Goal: Transaction & Acquisition: Purchase product/service

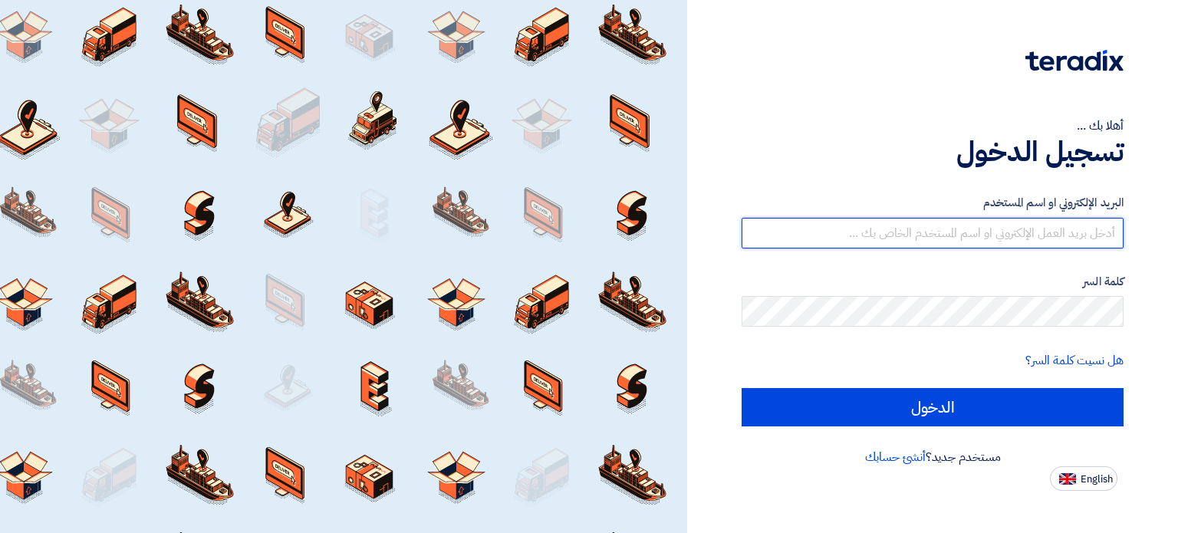
click at [936, 232] on input "text" at bounding box center [933, 233] width 382 height 31
type input "[EMAIL_ADDRESS][DOMAIN_NAME]"
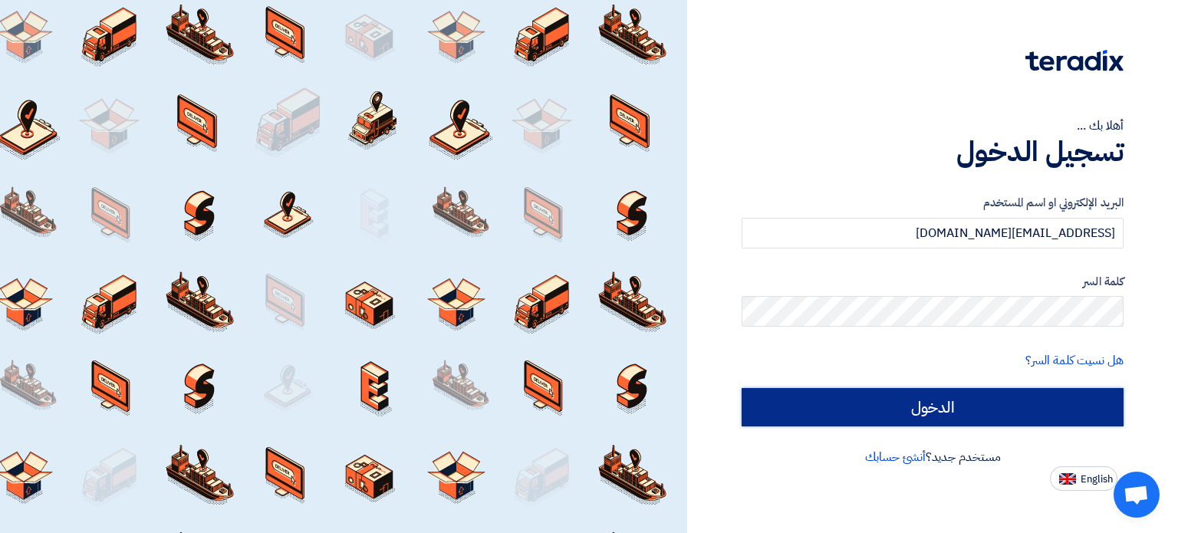
click at [995, 406] on input "الدخول" at bounding box center [933, 407] width 382 height 38
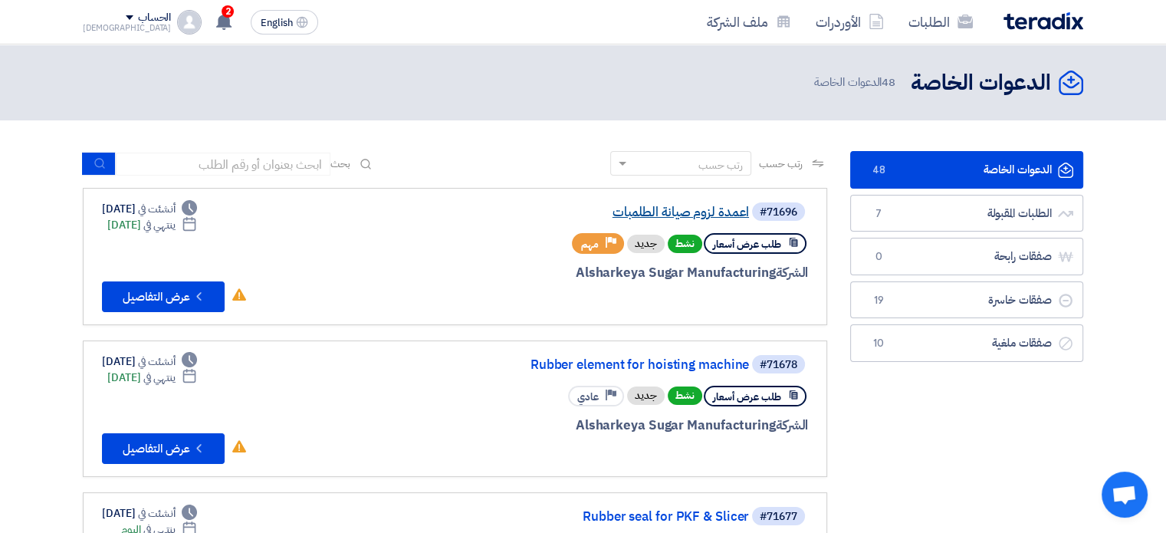
click at [680, 218] on link "اعمدة لزوم صيانة الطلمبات" at bounding box center [595, 213] width 307 height 14
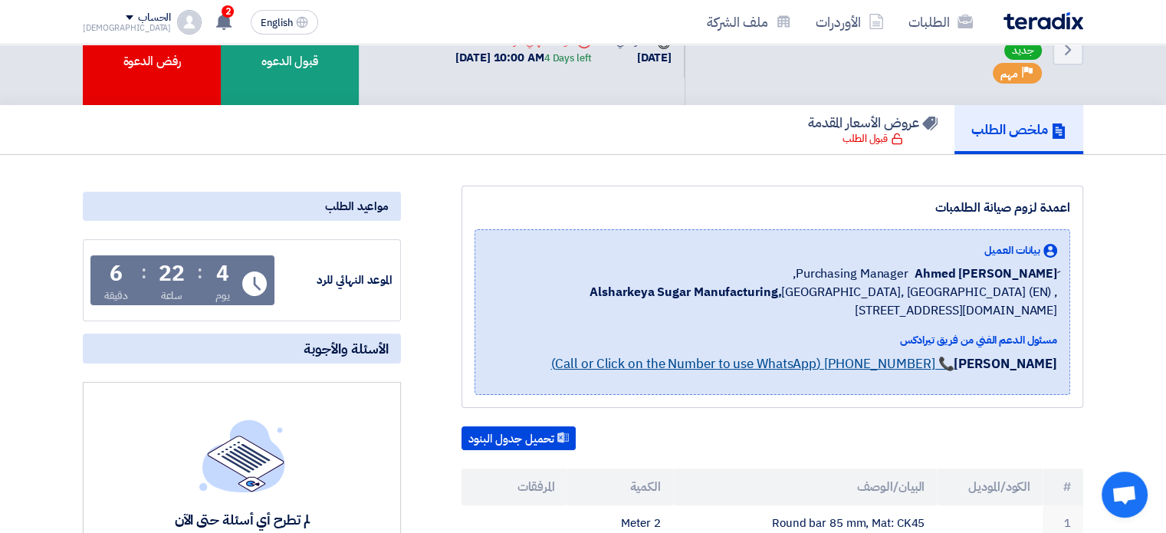
scroll to position [357, 0]
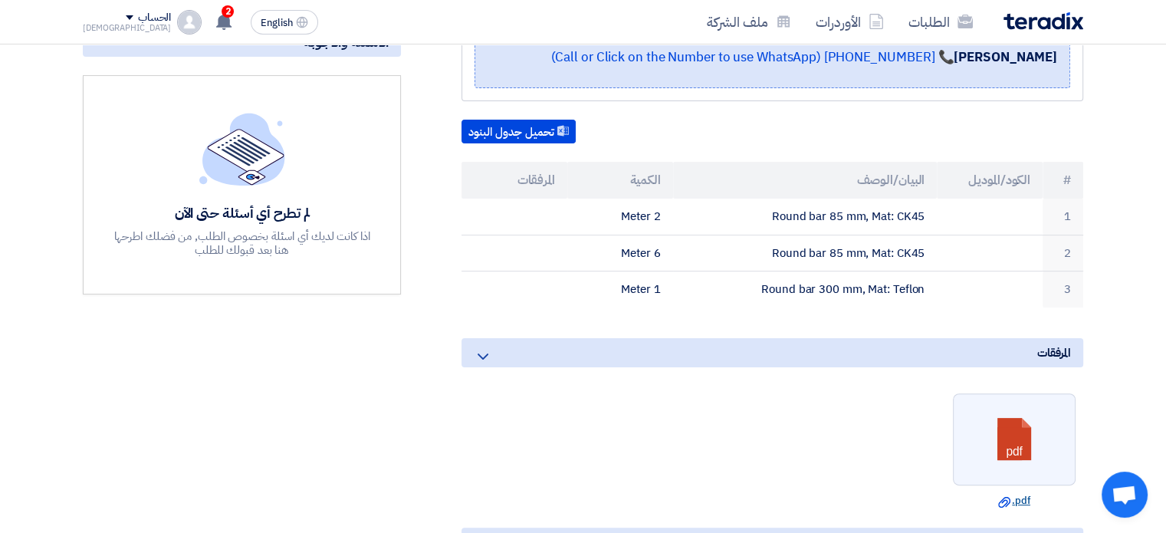
click at [1009, 499] on use at bounding box center [1004, 502] width 12 height 11
click at [1012, 499] on link "Download file .pdf" at bounding box center [1014, 500] width 113 height 15
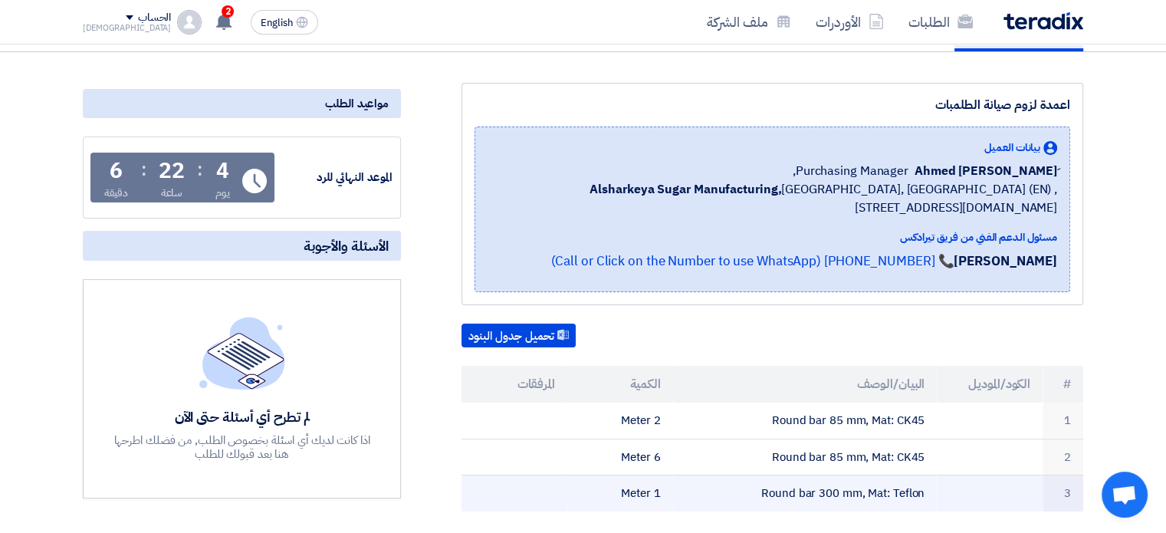
scroll to position [0, 0]
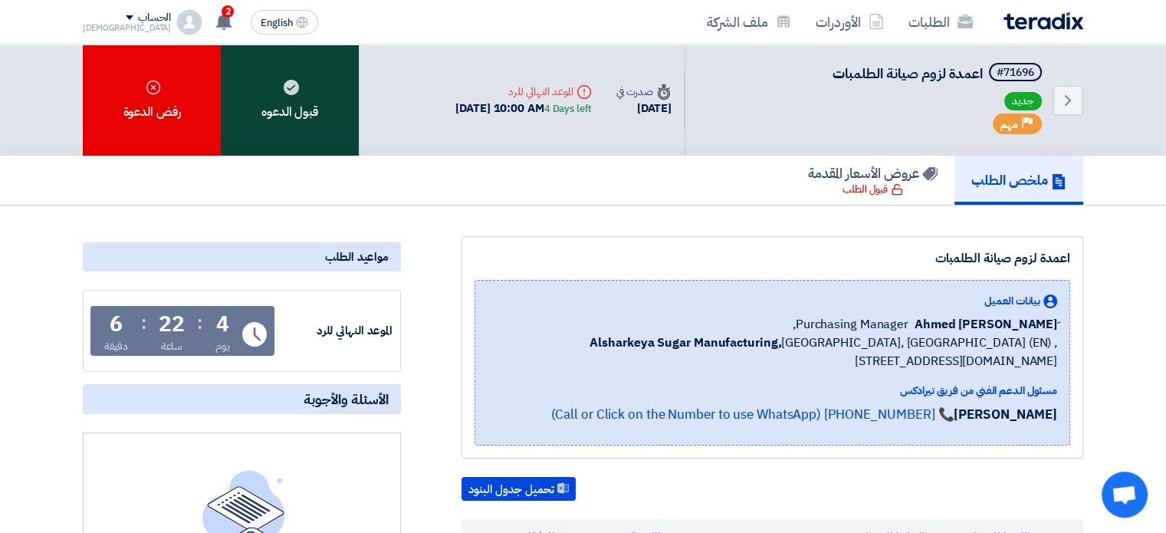
click at [298, 95] on div "قبول الدعوه" at bounding box center [290, 99] width 138 height 111
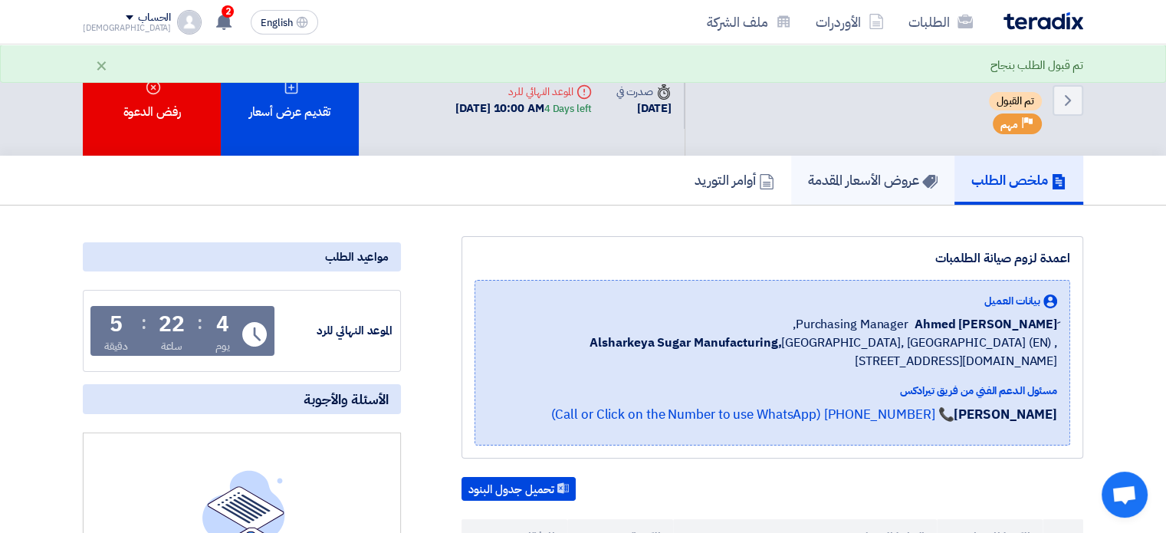
click at [854, 183] on h5 "عروض الأسعار المقدمة" at bounding box center [873, 180] width 130 height 18
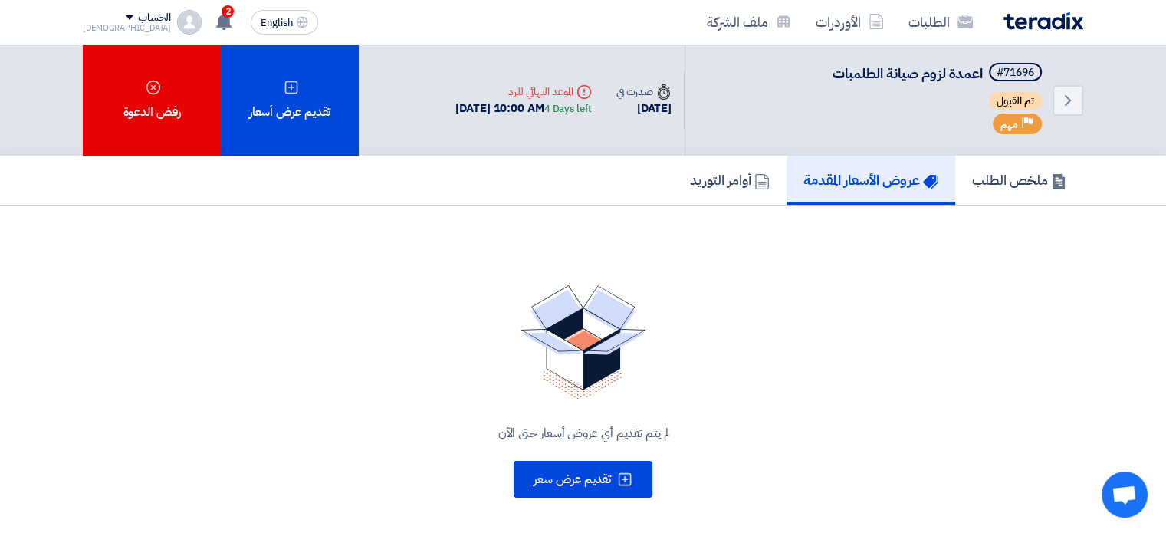
click at [860, 183] on h5 "عروض الأسعار المقدمة" at bounding box center [871, 180] width 135 height 18
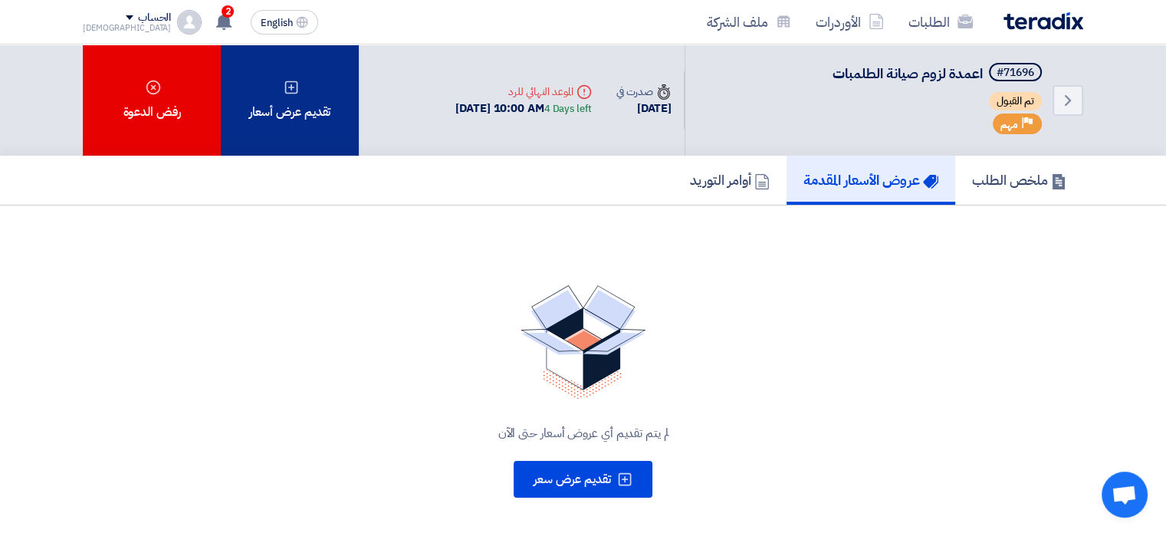
click at [302, 101] on div "تقديم عرض أسعار" at bounding box center [290, 99] width 138 height 111
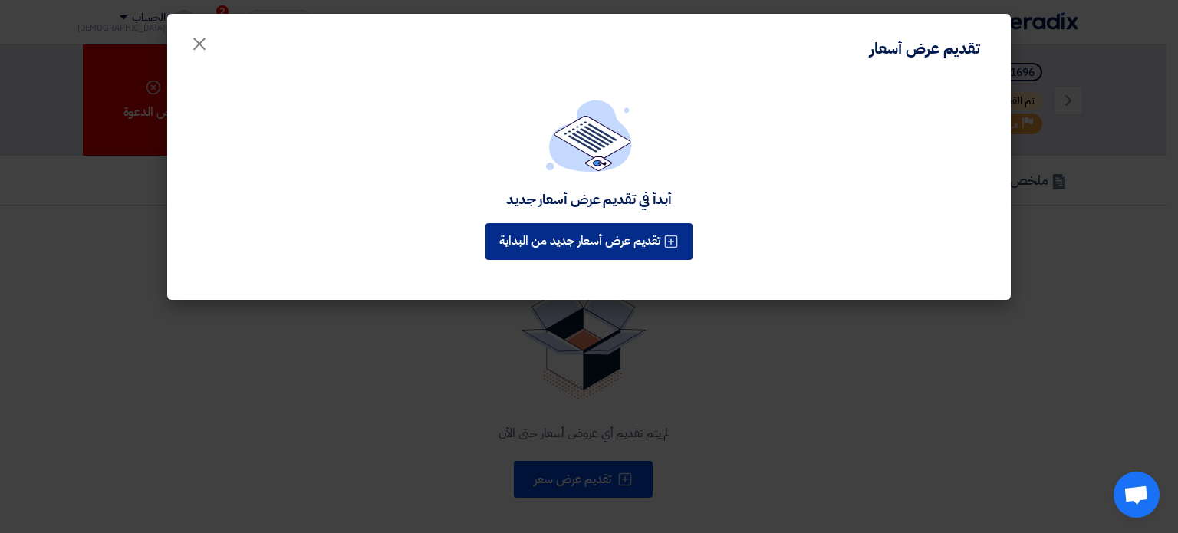
click at [604, 223] on button "تقديم عرض أسعار جديد من البداية" at bounding box center [588, 241] width 207 height 37
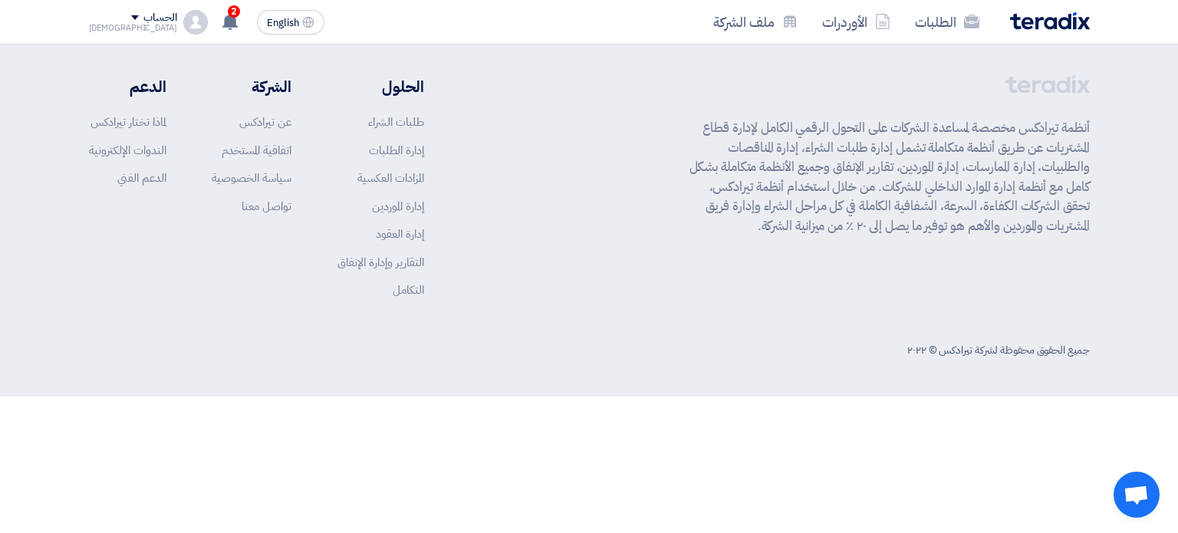
click at [752, 258] on div "أنظمة تيرادكس مخصصة لمساعدة الشركات على التحول الرقمي الكامل لإدارة قطاع المشتر…" at bounding box center [889, 198] width 400 height 247
click at [559, 222] on div "أنظمة تيرادكس مخصصة لمساعدة الشركات على التحول الرقمي الكامل لإدارة قطاع المشتر…" at bounding box center [589, 198] width 1001 height 247
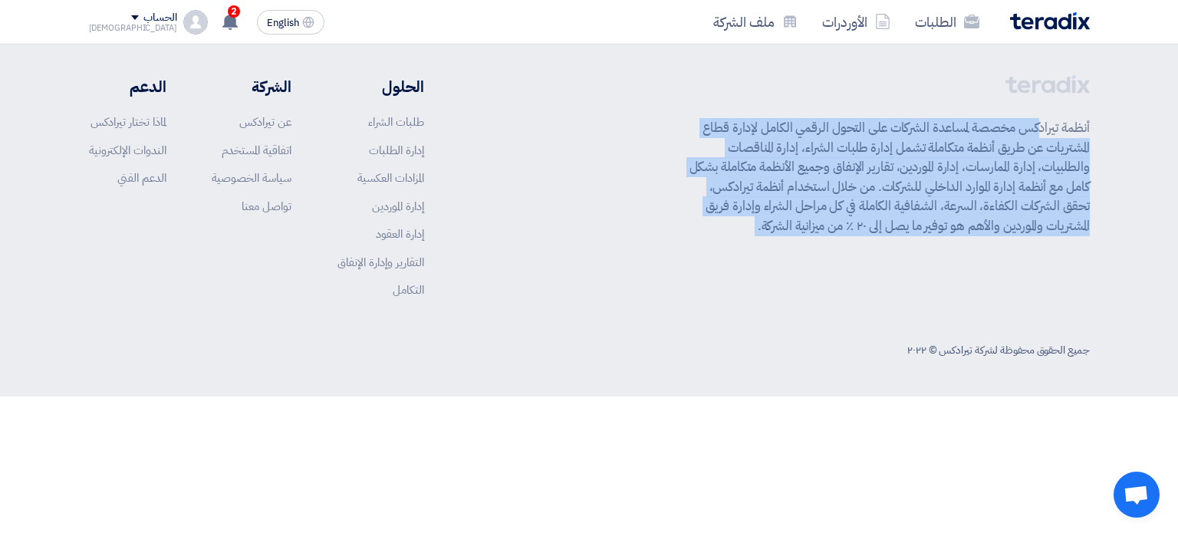
click at [559, 222] on div "أنظمة تيرادكس مخصصة لمساعدة الشركات على التحول الرقمي الكامل لإدارة قطاع المشتر…" at bounding box center [589, 198] width 1001 height 247
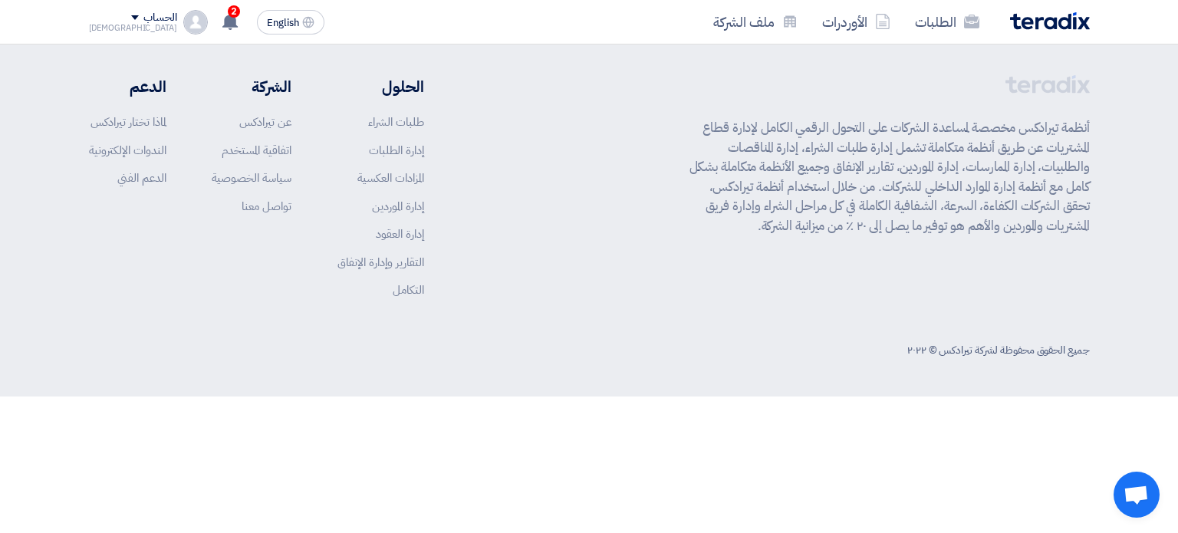
click at [747, 396] on html "الطلبات الأوردرات ملف الشركة English EN 2 تم نشر طلب عروض أسعار جديد - شاهد الت…" at bounding box center [589, 198] width 1178 height 396
click at [806, 396] on html "الطلبات الأوردرات ملف الشركة English EN 2 تم نشر طلب عروض أسعار جديد - شاهد الت…" at bounding box center [589, 198] width 1178 height 396
click at [222, 19] on use at bounding box center [229, 21] width 15 height 17
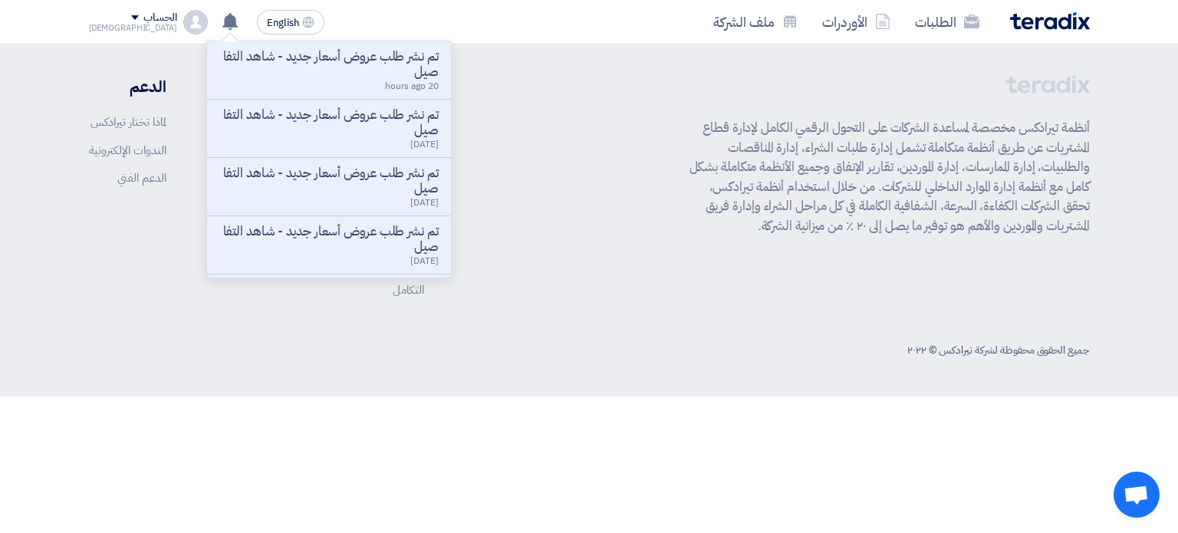
click at [330, 198] on div "تم نشر طلب عروض أسعار جديد - شاهد التفاصيل 1 days ago" at bounding box center [328, 187] width 219 height 42
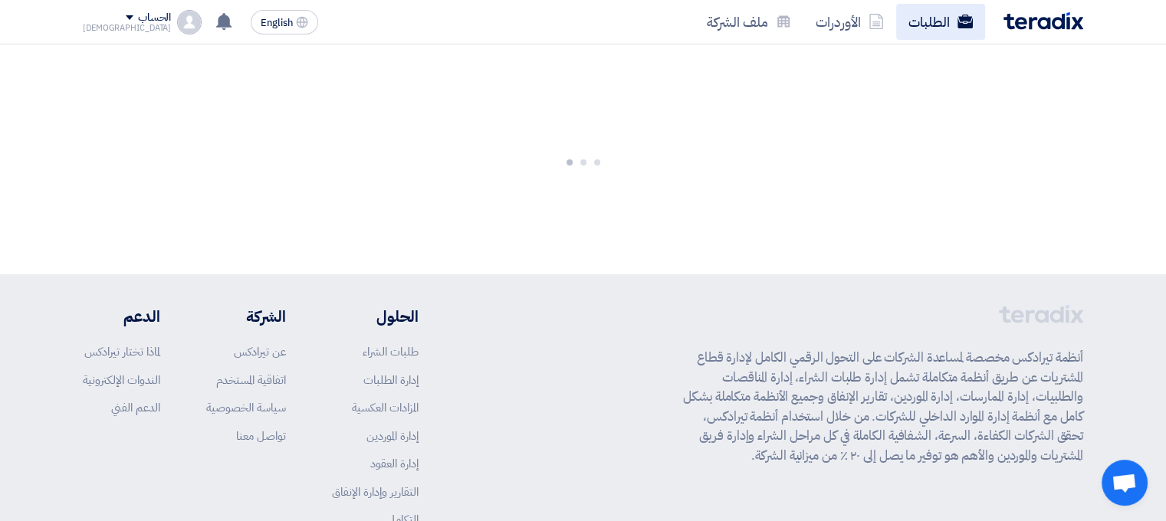
click at [930, 28] on link "الطلبات" at bounding box center [940, 22] width 89 height 36
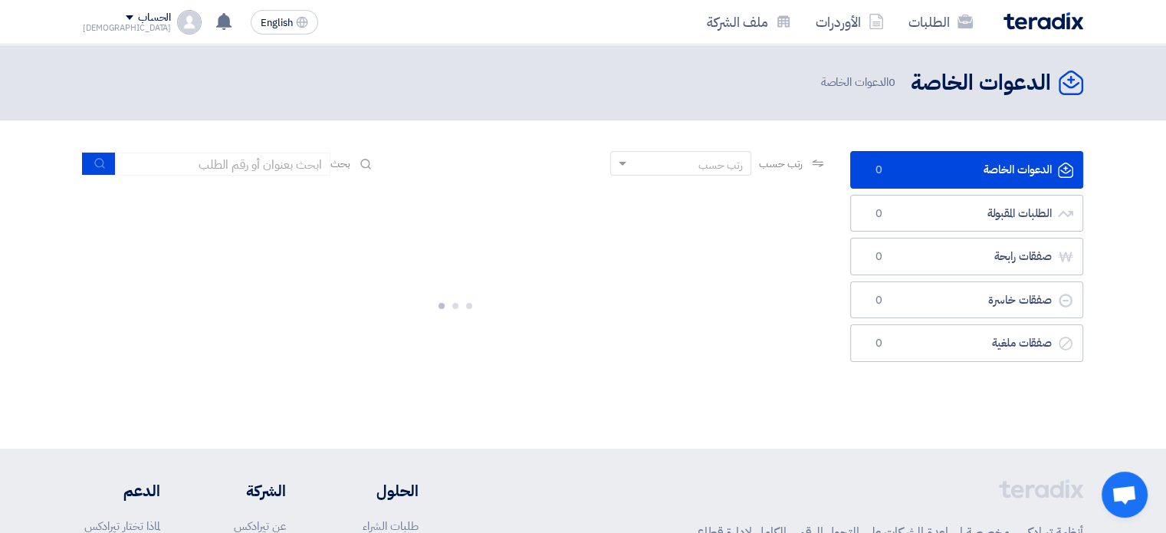
click at [919, 171] on link "الدعوات الخاصة الدعوات الخاصة 0" at bounding box center [966, 170] width 233 height 38
click at [929, 170] on link "الدعوات الخاصة الدعوات الخاصة 47" at bounding box center [966, 170] width 233 height 38
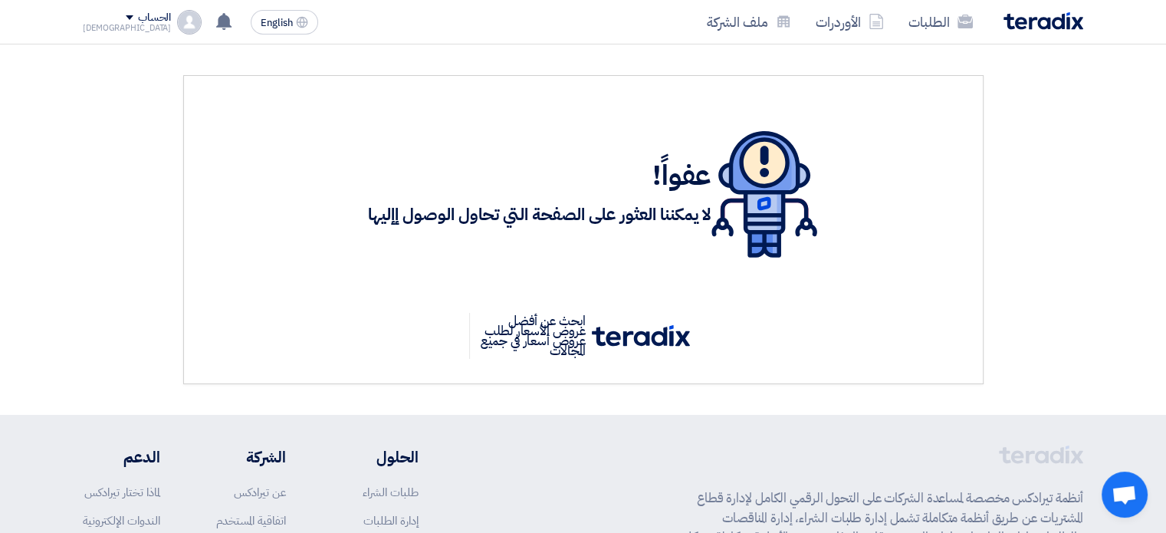
click at [126, 16] on span at bounding box center [130, 17] width 8 height 5
click at [206, 181] on li "خروج" at bounding box center [164, 181] width 160 height 30
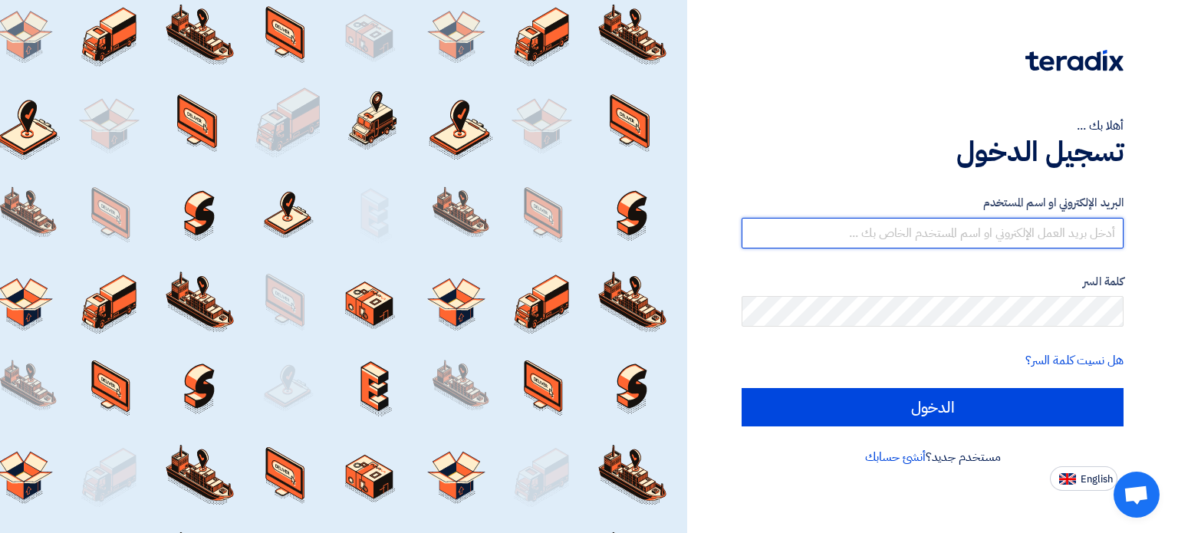
click at [956, 232] on input "text" at bounding box center [933, 233] width 382 height 31
type input "[EMAIL_ADDRESS][DOMAIN_NAME]"
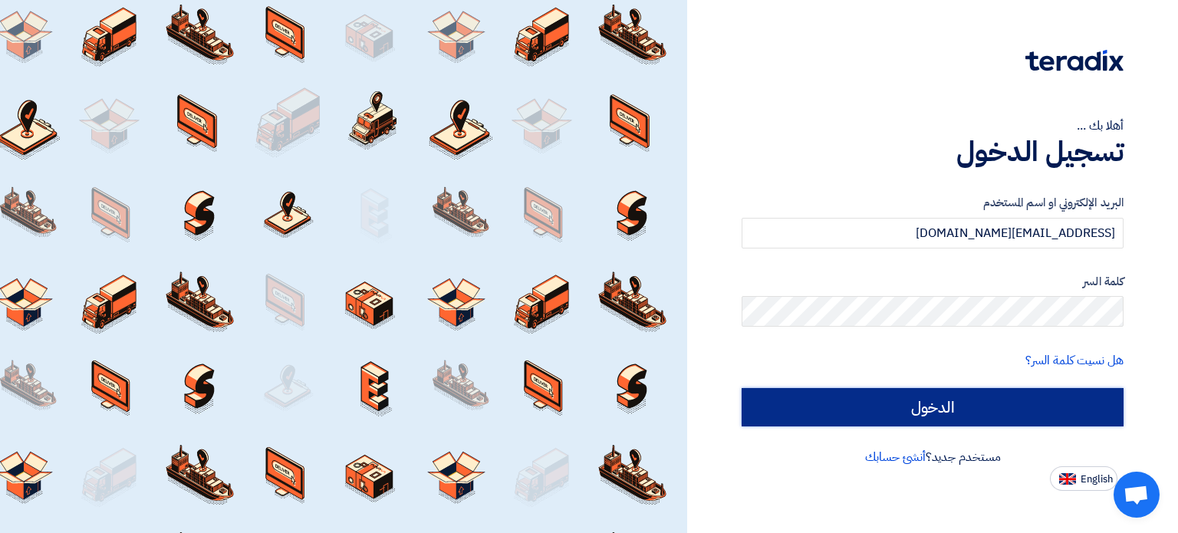
click at [951, 409] on input "الدخول" at bounding box center [933, 407] width 382 height 38
click at [940, 408] on input "الدخول" at bounding box center [933, 407] width 382 height 38
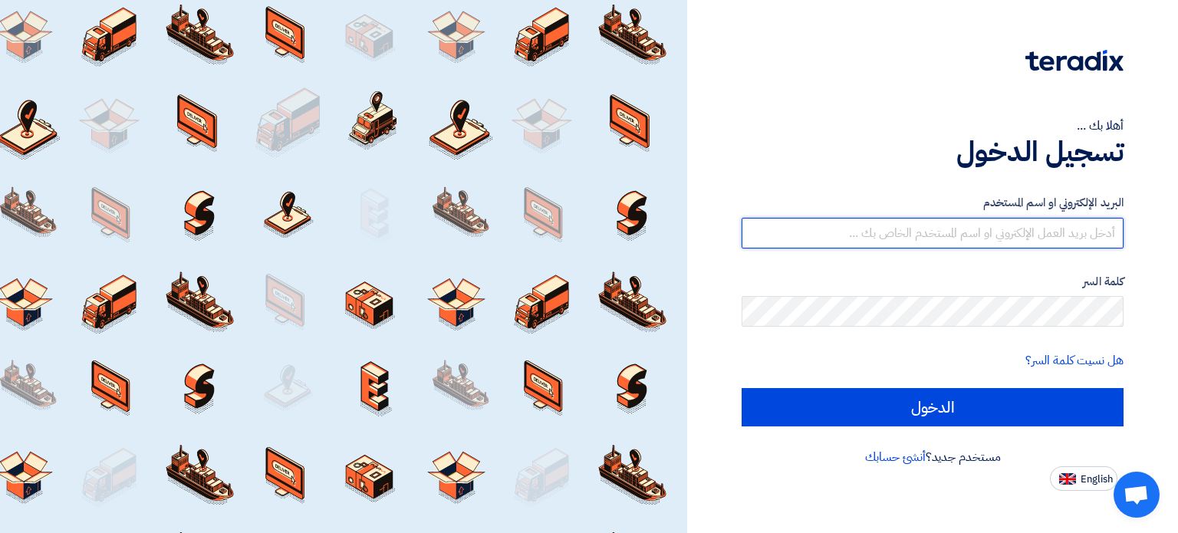
click at [1019, 235] on input "text" at bounding box center [933, 233] width 382 height 31
type input "[EMAIL_ADDRESS][DOMAIN_NAME]"
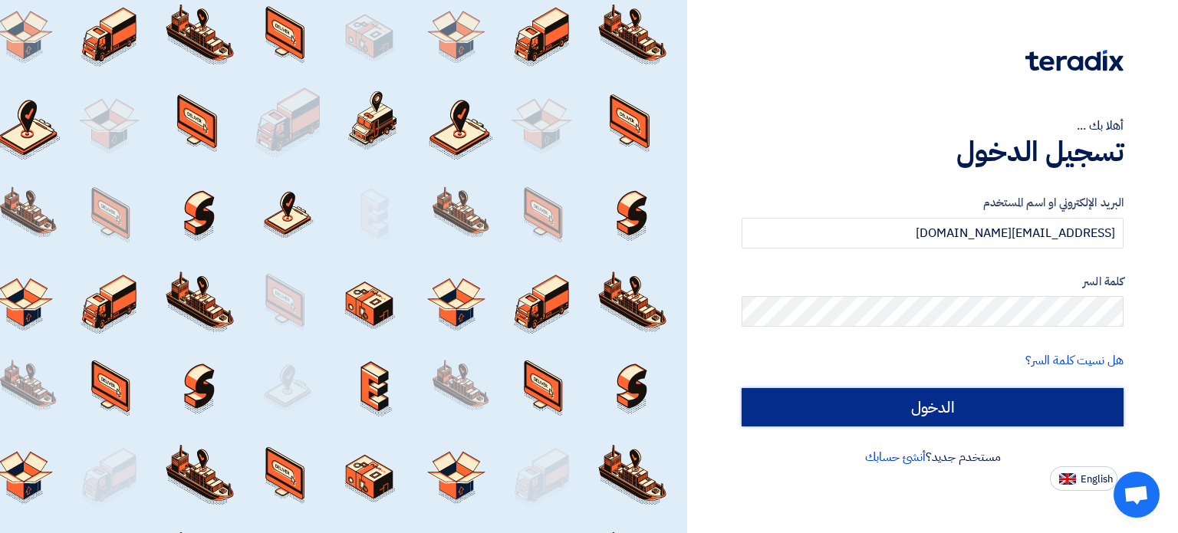
click at [963, 401] on input "الدخول" at bounding box center [933, 407] width 382 height 38
click at [926, 406] on input "الدخول" at bounding box center [933, 407] width 382 height 38
click at [923, 407] on input "الدخول" at bounding box center [933, 407] width 382 height 38
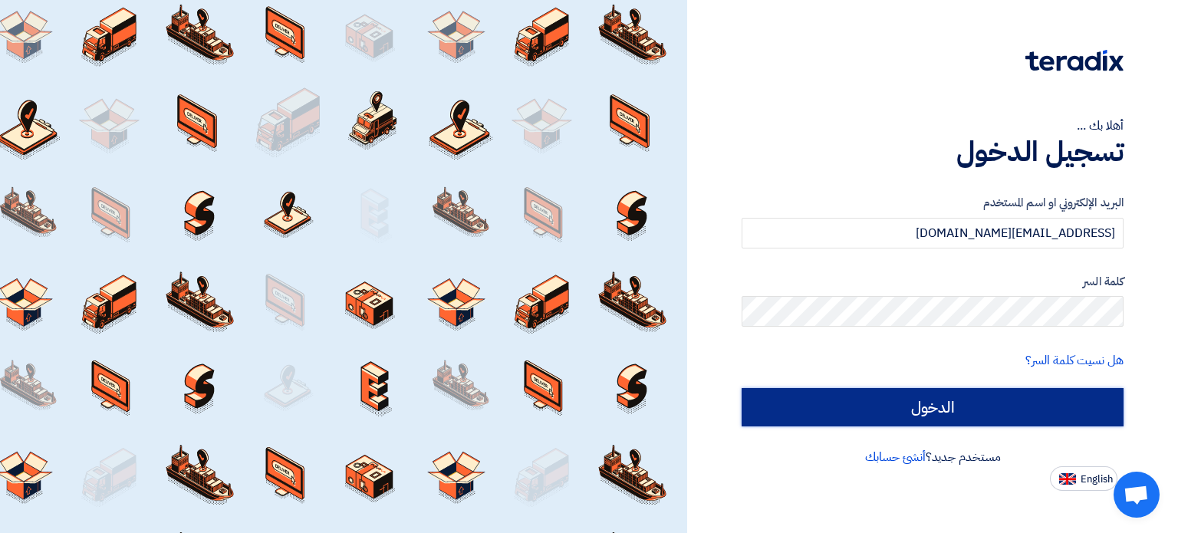
click at [902, 404] on input "الدخول" at bounding box center [933, 407] width 382 height 38
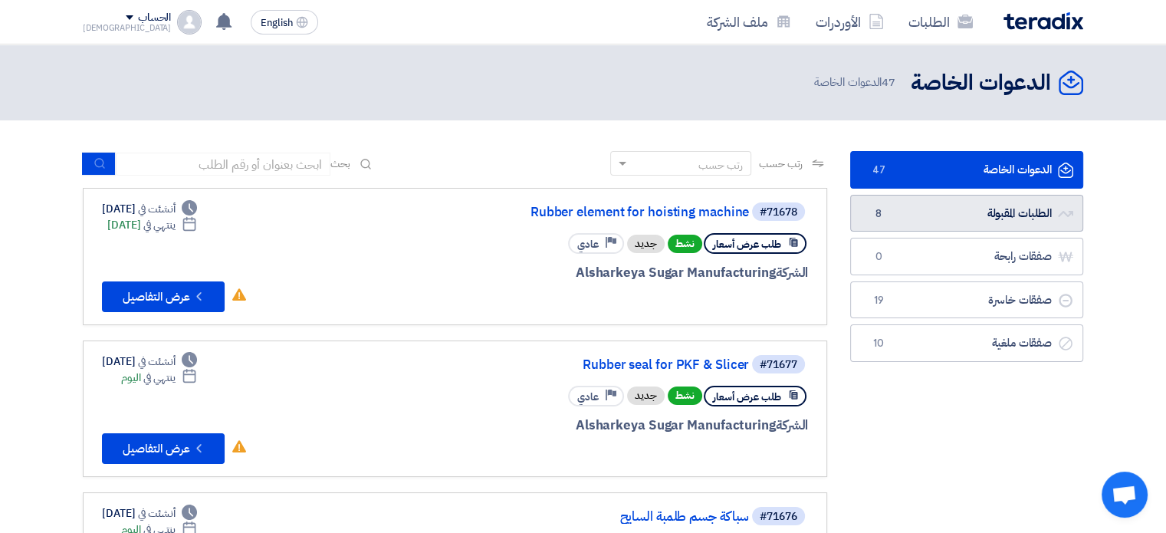
click at [1015, 212] on link "الطلبات المقبولة الطلبات المقبولة 8" at bounding box center [966, 214] width 233 height 38
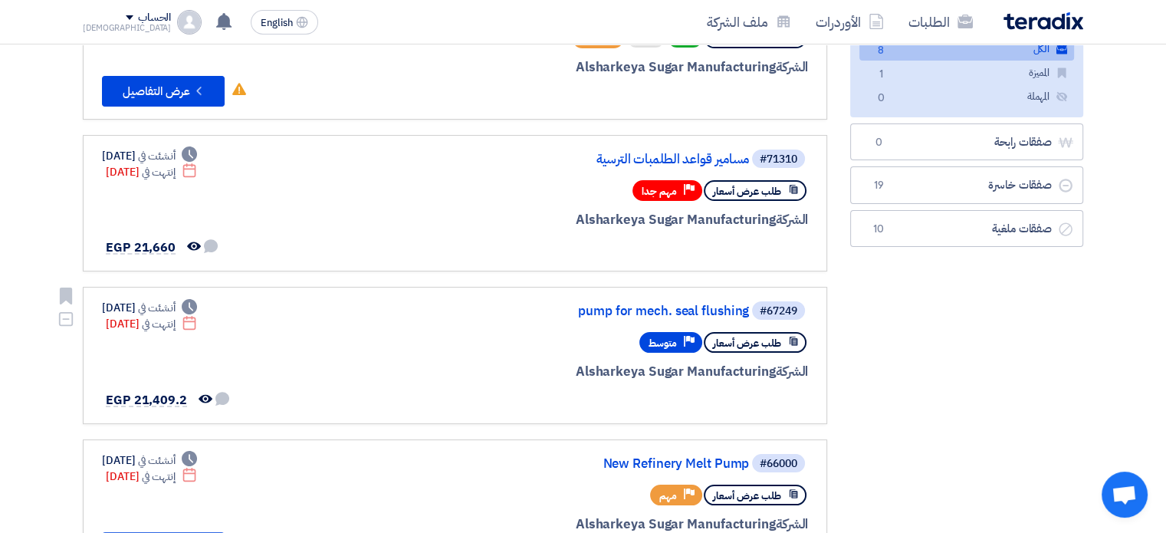
scroll to position [1, 0]
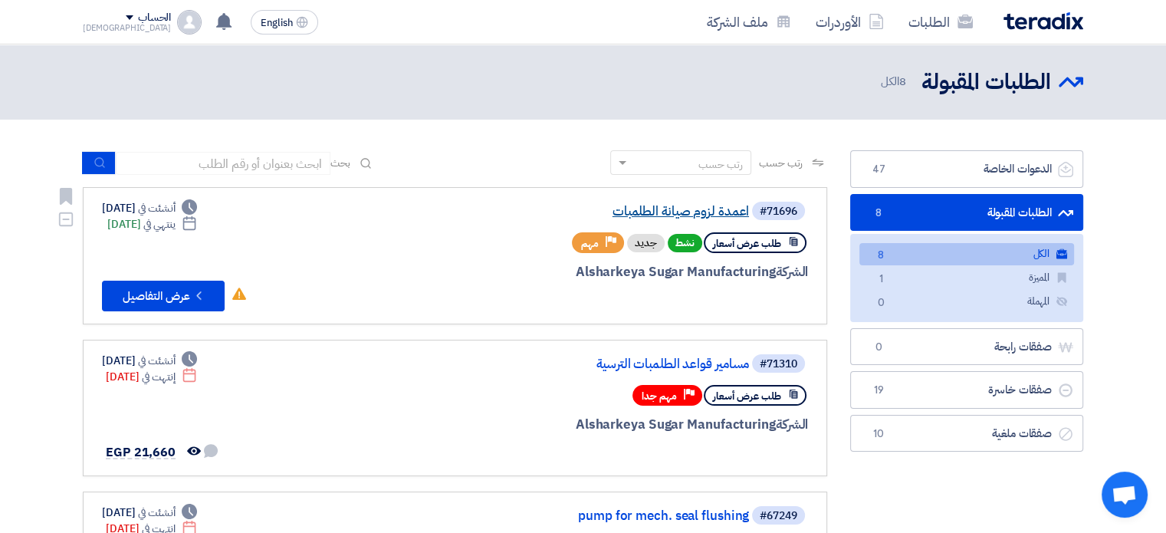
click at [665, 215] on link "اعمدة لزوم صيانة الطلمبات" at bounding box center [595, 212] width 307 height 14
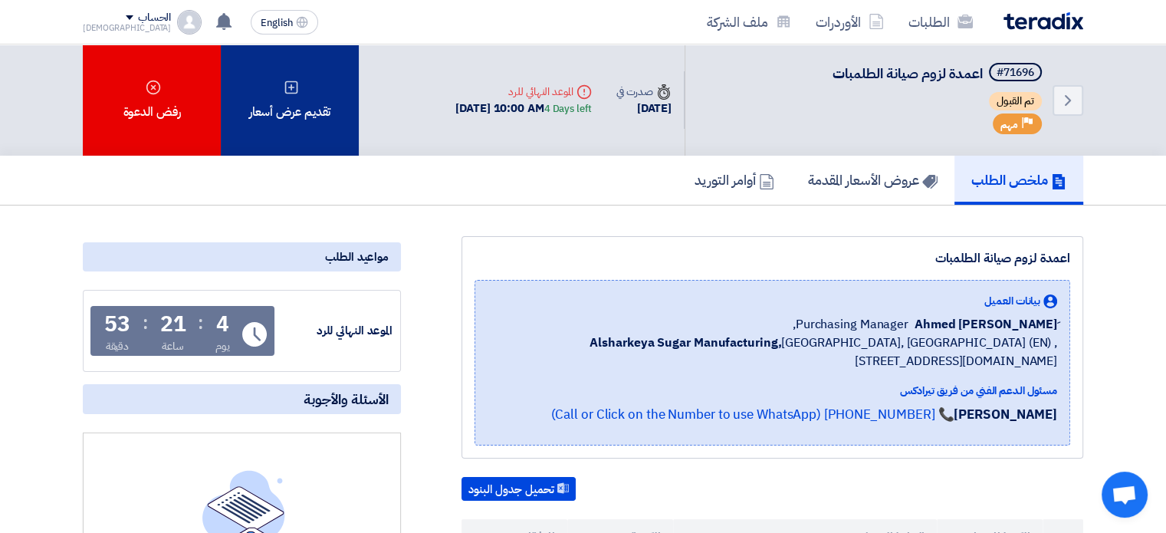
click at [311, 105] on div "تقديم عرض أسعار" at bounding box center [290, 99] width 138 height 111
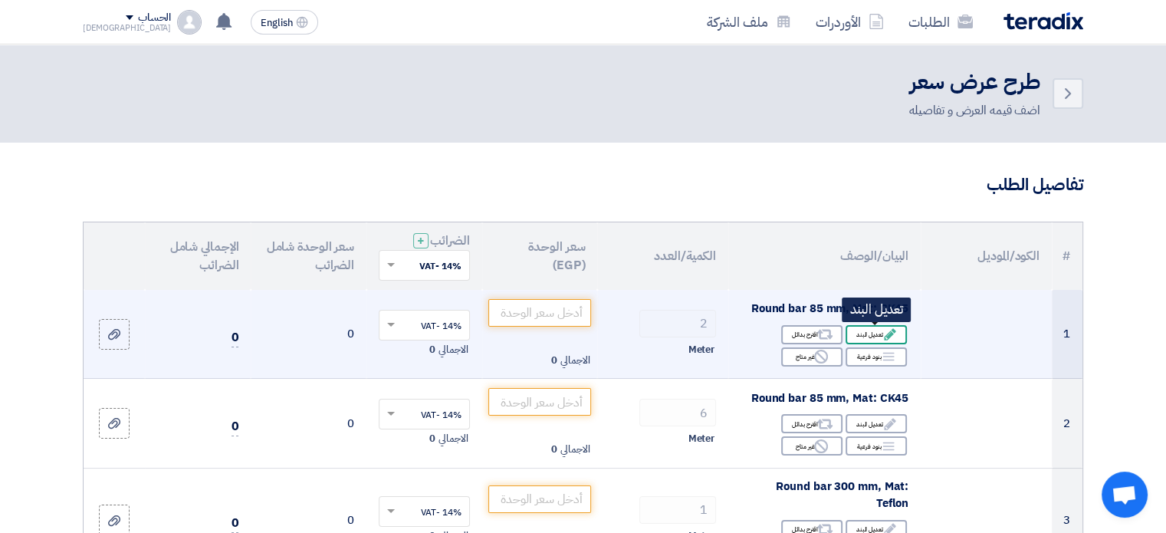
click at [873, 334] on div "Edit تعديل البند" at bounding box center [876, 334] width 61 height 19
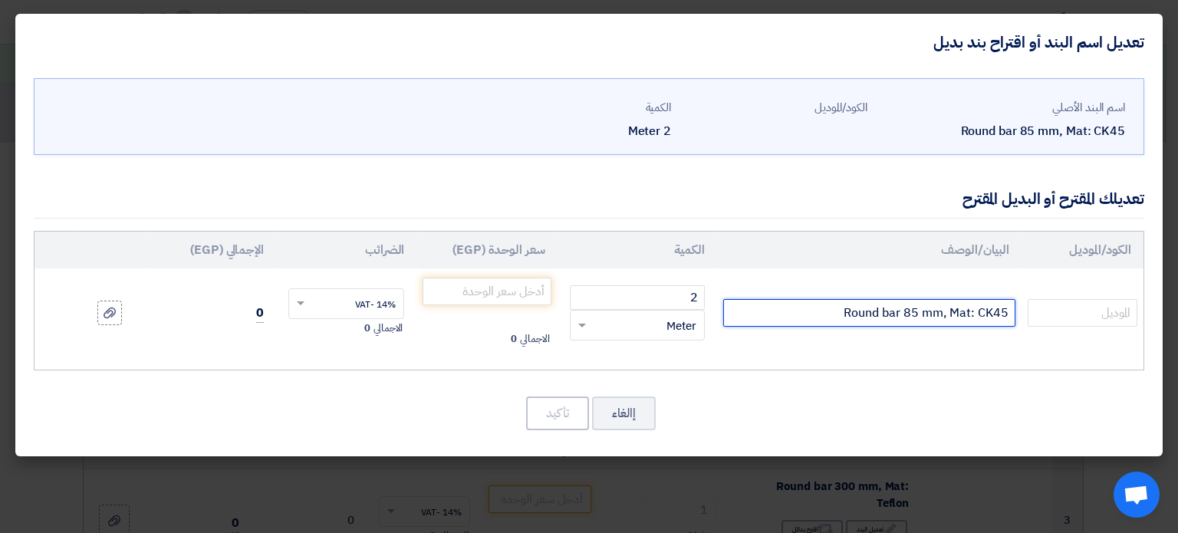
click at [991, 309] on input "Round bar 85 mm, Mat: CK45" at bounding box center [869, 313] width 292 height 28
click at [991, 314] on input "Round bar 85 mm, Mat: CK45" at bounding box center [869, 313] width 292 height 28
type input "Round bar 85 mm, Mat: C45"
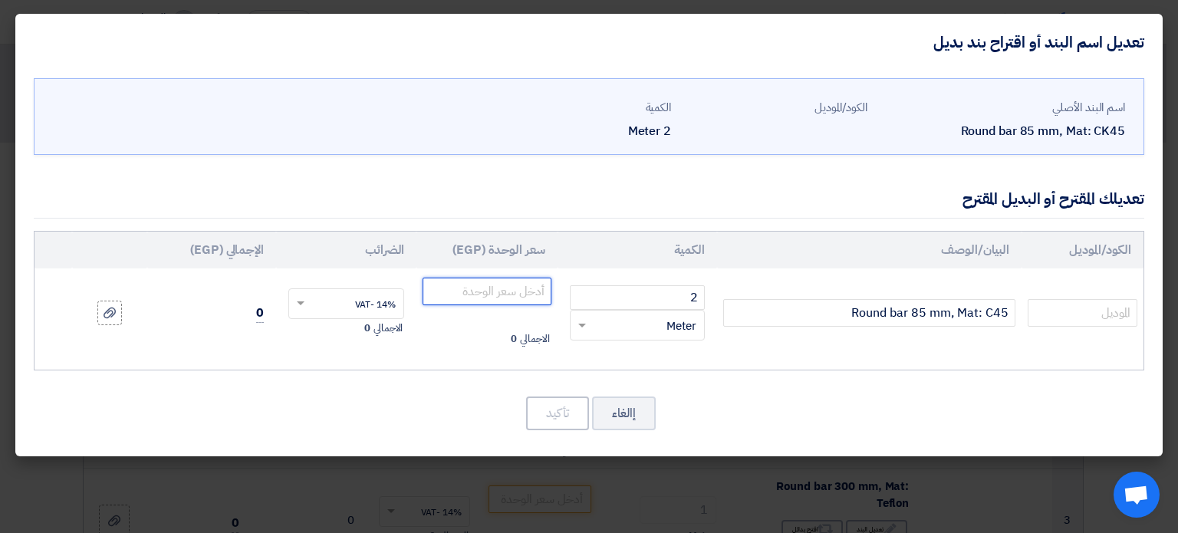
click at [508, 293] on input "number" at bounding box center [487, 292] width 128 height 28
click at [521, 290] on input "number" at bounding box center [487, 292] width 128 height 28
type input "3500"
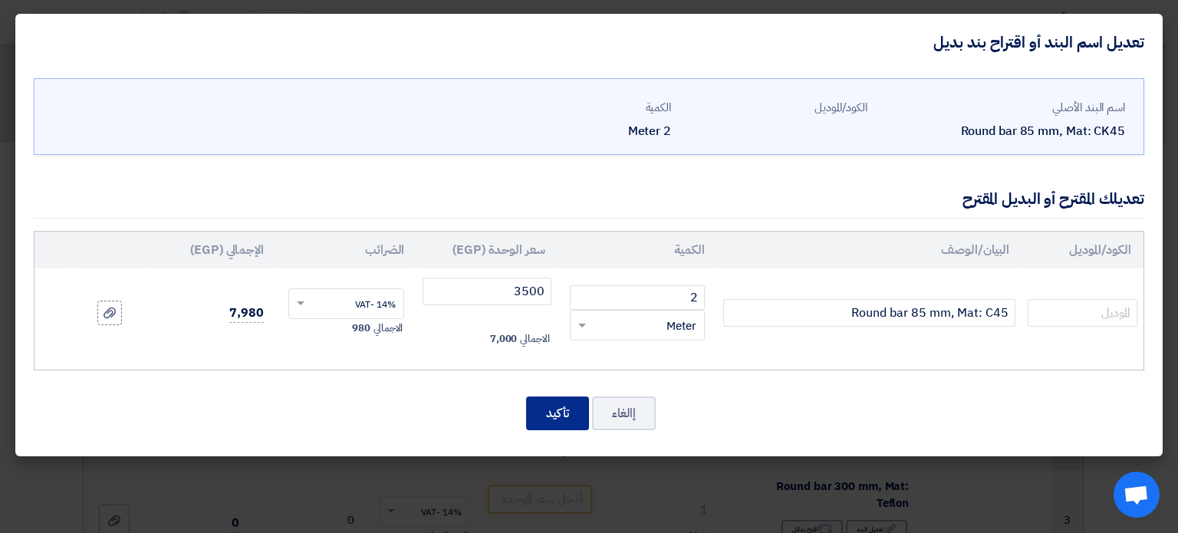
click at [549, 410] on button "تأكيد" at bounding box center [557, 413] width 63 height 34
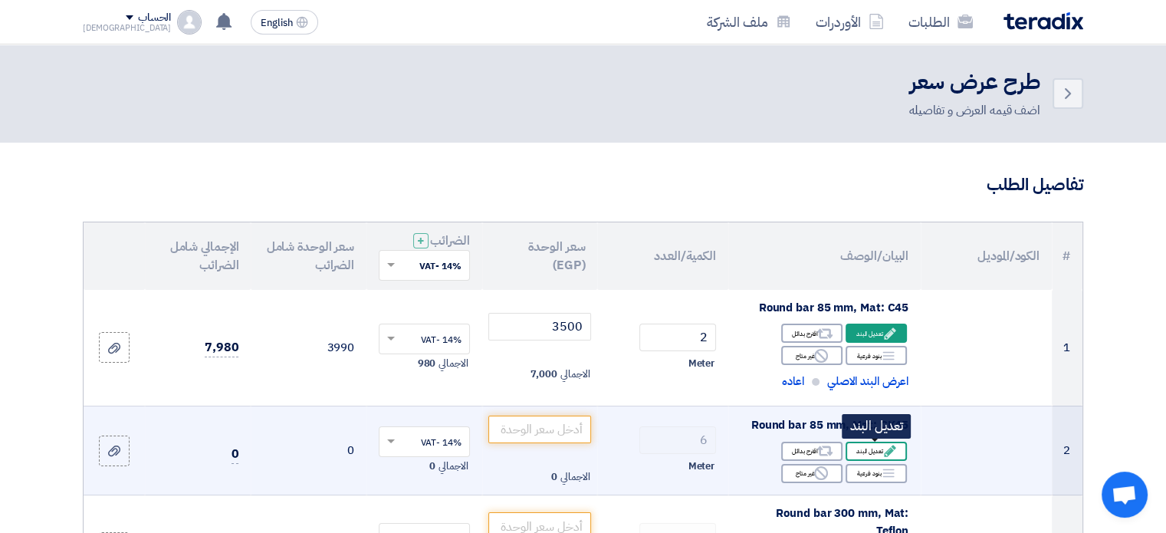
click at [873, 450] on div "Edit تعديل البند" at bounding box center [876, 451] width 61 height 19
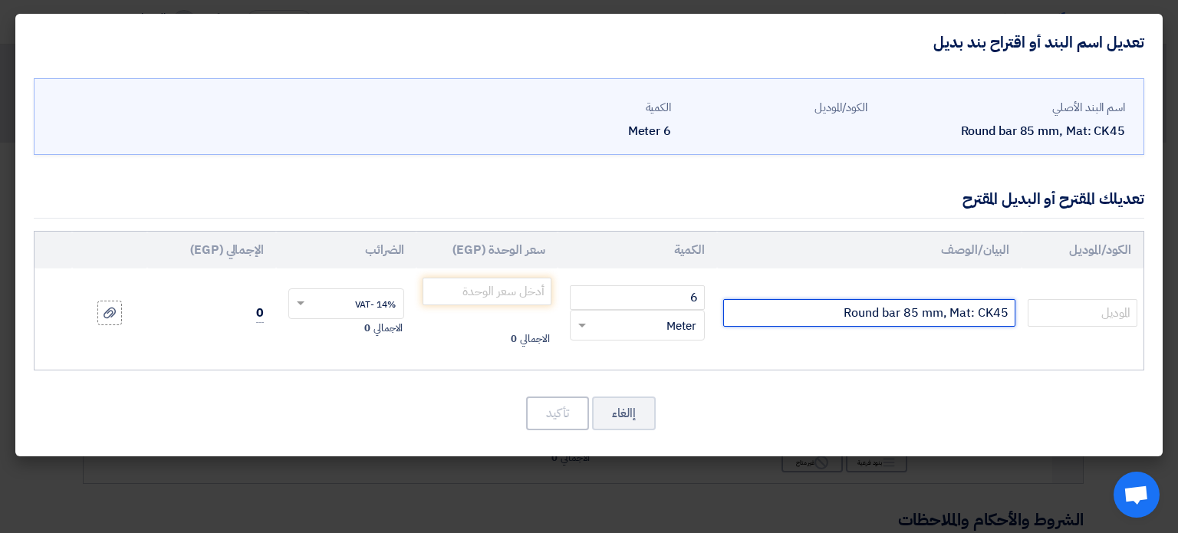
click at [992, 308] on input "Round bar 85 mm, Mat: CK45" at bounding box center [869, 313] width 292 height 28
type input "Round bar 85 mm, Mat: C45"
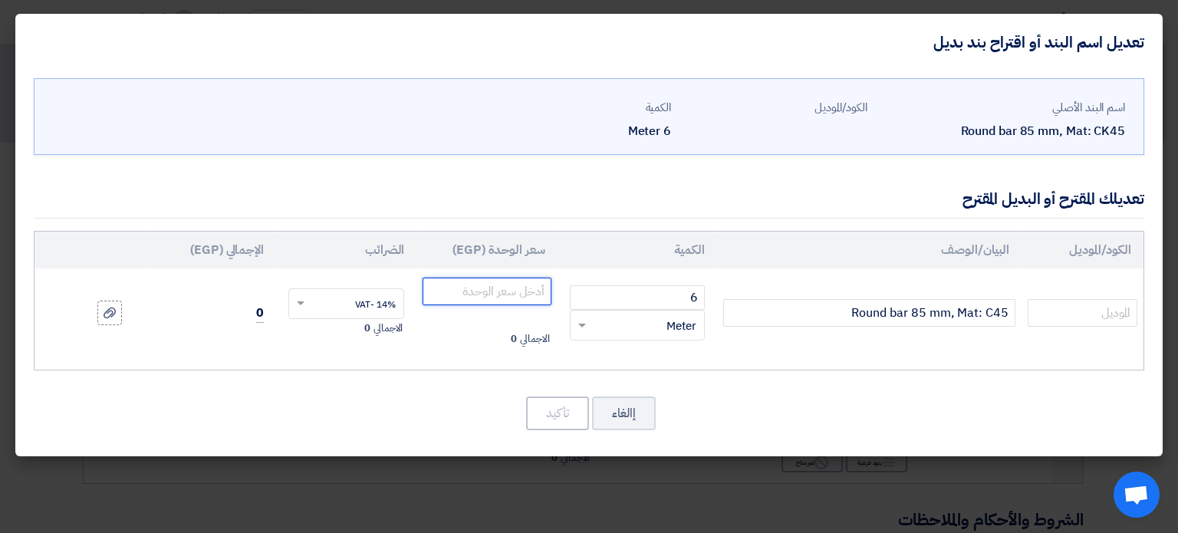
click at [489, 285] on input "number" at bounding box center [487, 292] width 128 height 28
type input "3500"
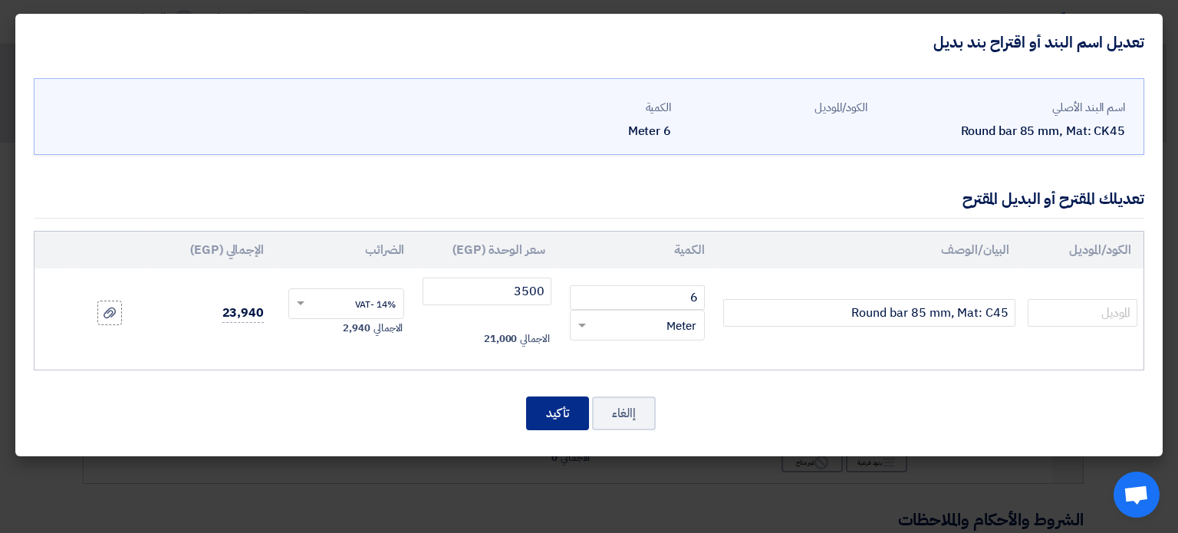
click at [554, 415] on button "تأكيد" at bounding box center [557, 413] width 63 height 34
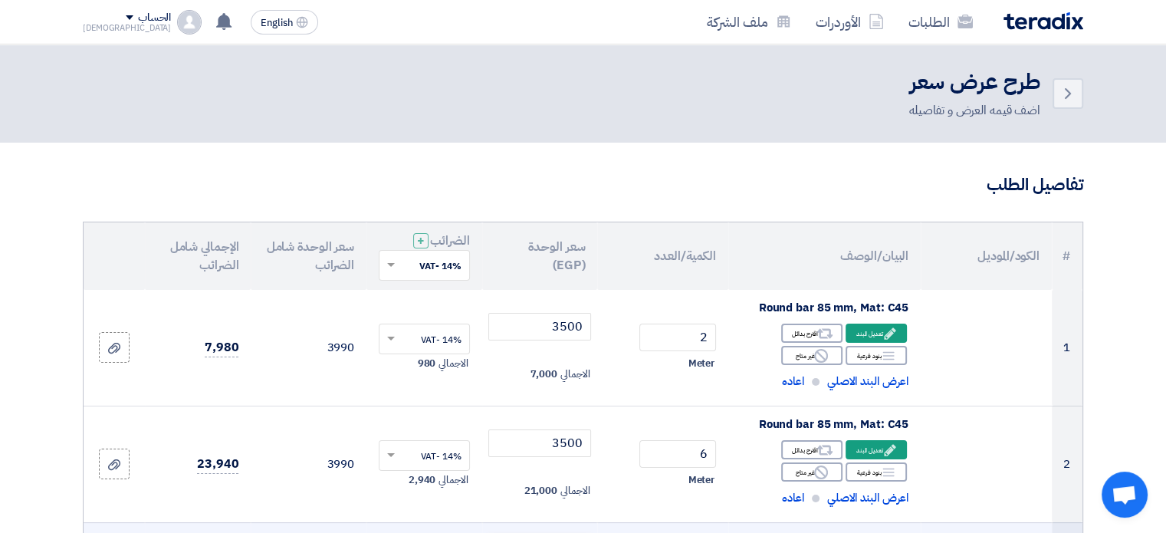
scroll to position [153, 0]
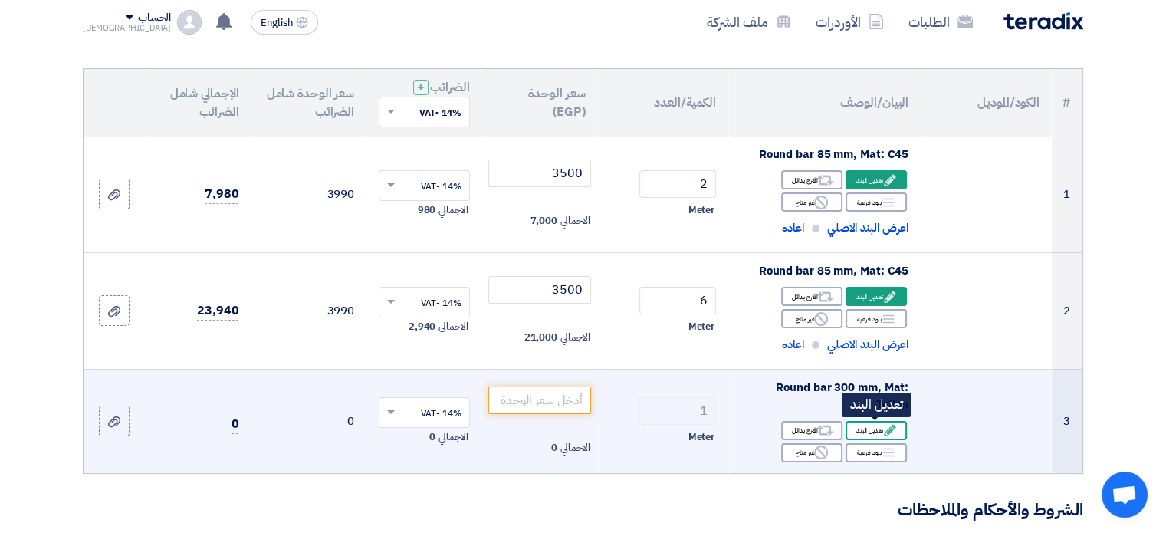
click at [877, 429] on div "Edit تعديل البند" at bounding box center [876, 430] width 61 height 19
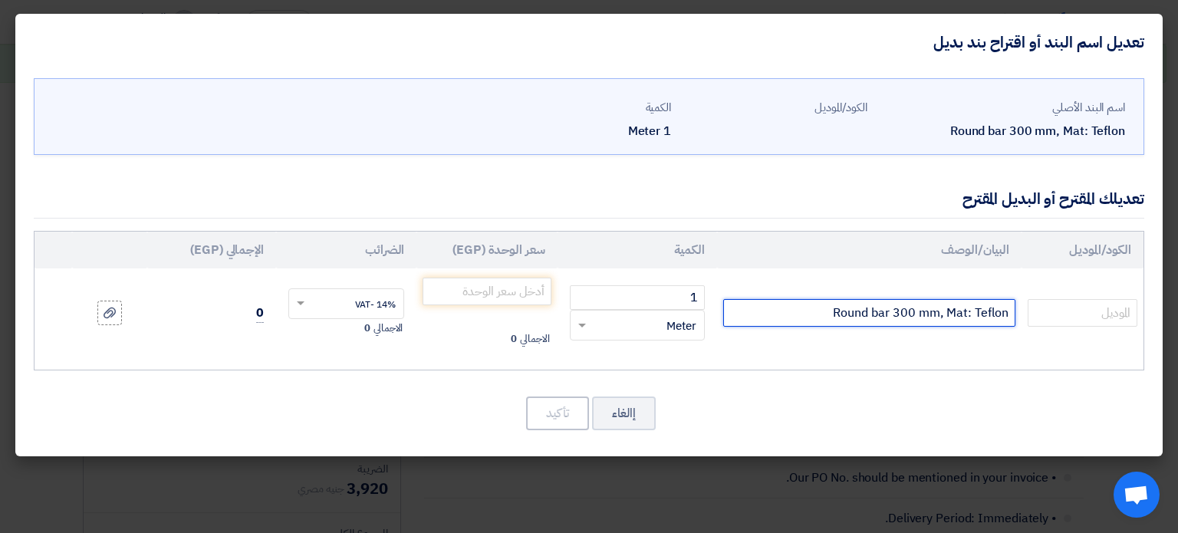
drag, startPoint x: 976, startPoint y: 310, endPoint x: 1010, endPoint y: 306, distance: 34.0
click at [1010, 306] on input "Round bar 300 mm, Mat: Teflon" at bounding box center [869, 313] width 292 height 28
type input "Round bar 300 mm, Mat: Artlon"
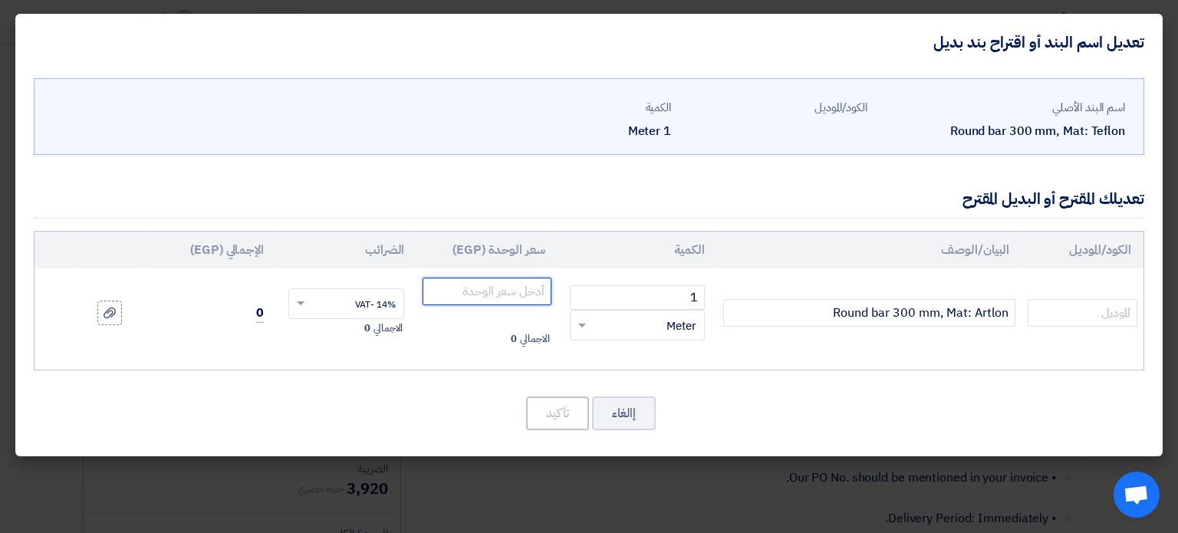
click at [519, 291] on input "number" at bounding box center [487, 292] width 128 height 28
type input "70000"
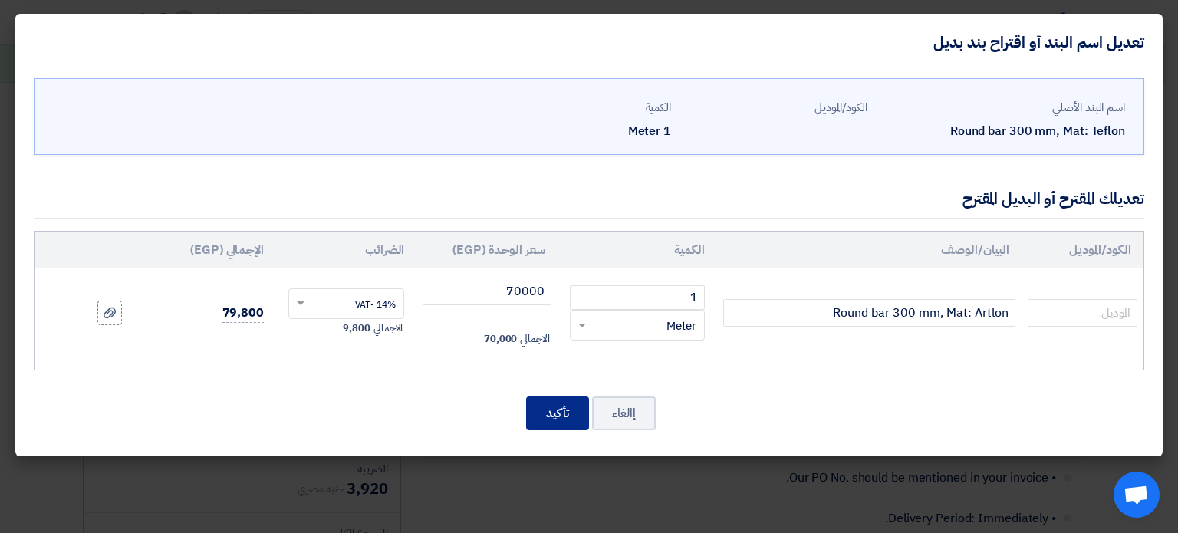
click at [541, 410] on button "تأكيد" at bounding box center [557, 413] width 63 height 34
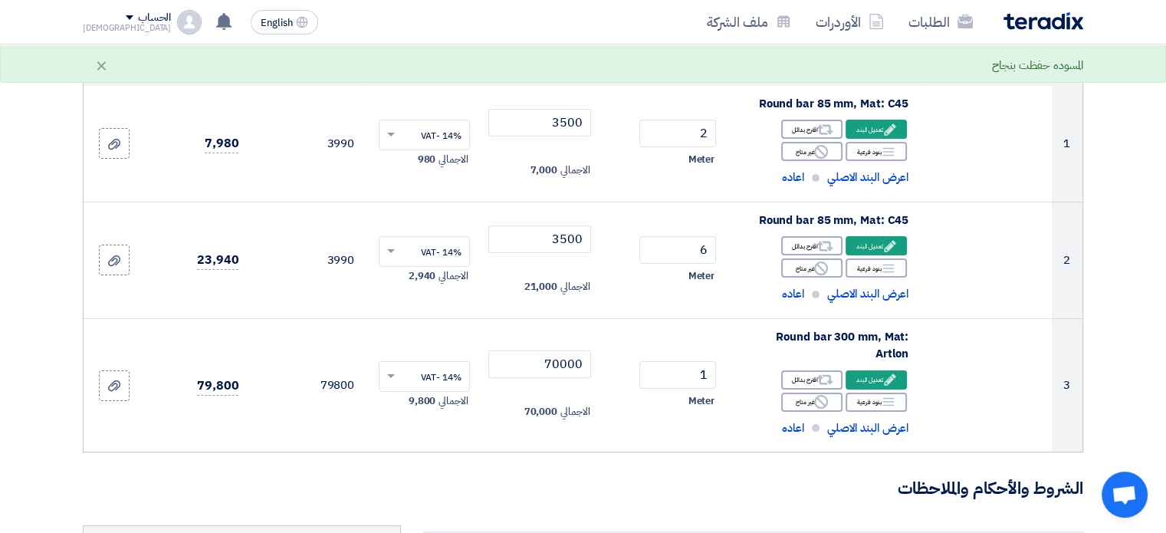
scroll to position [102, 0]
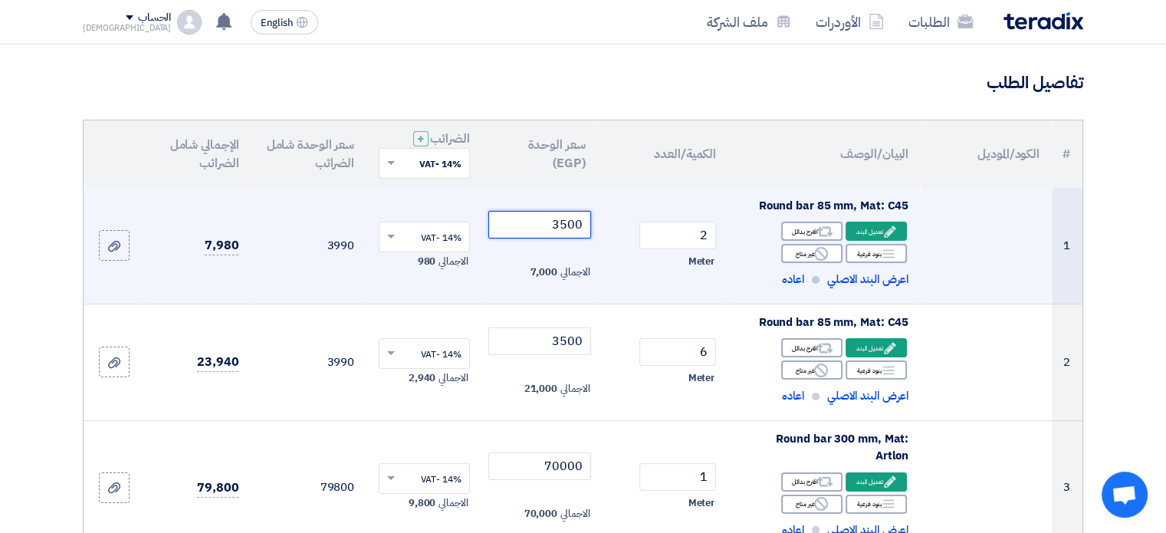
click at [564, 224] on input "3500" at bounding box center [541, 225] width 104 height 28
click at [571, 229] on input "3500" at bounding box center [541, 225] width 104 height 28
drag, startPoint x: 570, startPoint y: 225, endPoint x: 580, endPoint y: 219, distance: 11.3
click at [580, 219] on input "3500" at bounding box center [541, 225] width 104 height 28
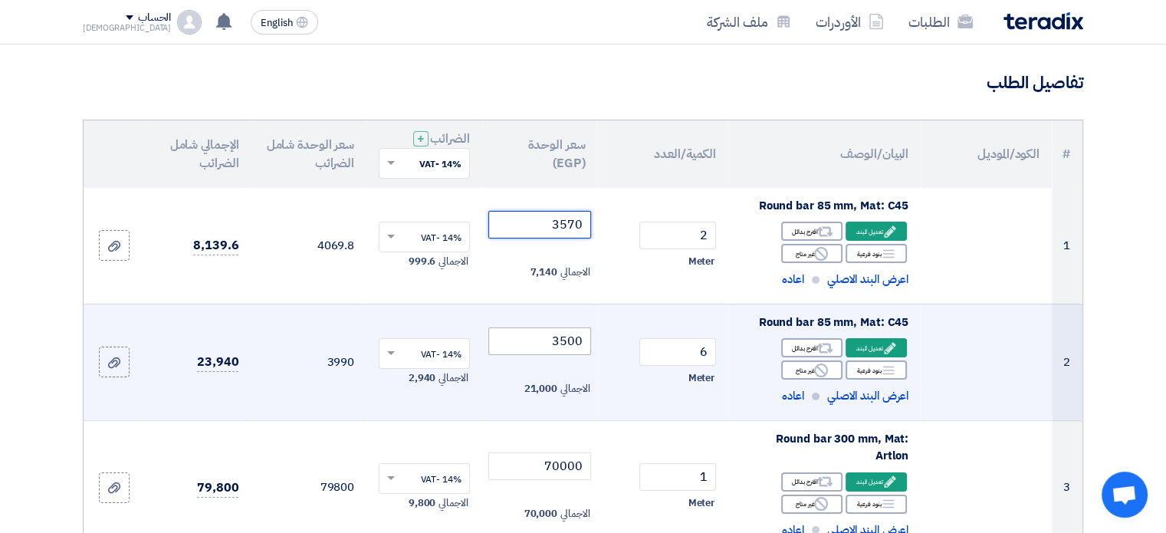
type input "3570"
click at [571, 351] on input "3500" at bounding box center [541, 341] width 104 height 28
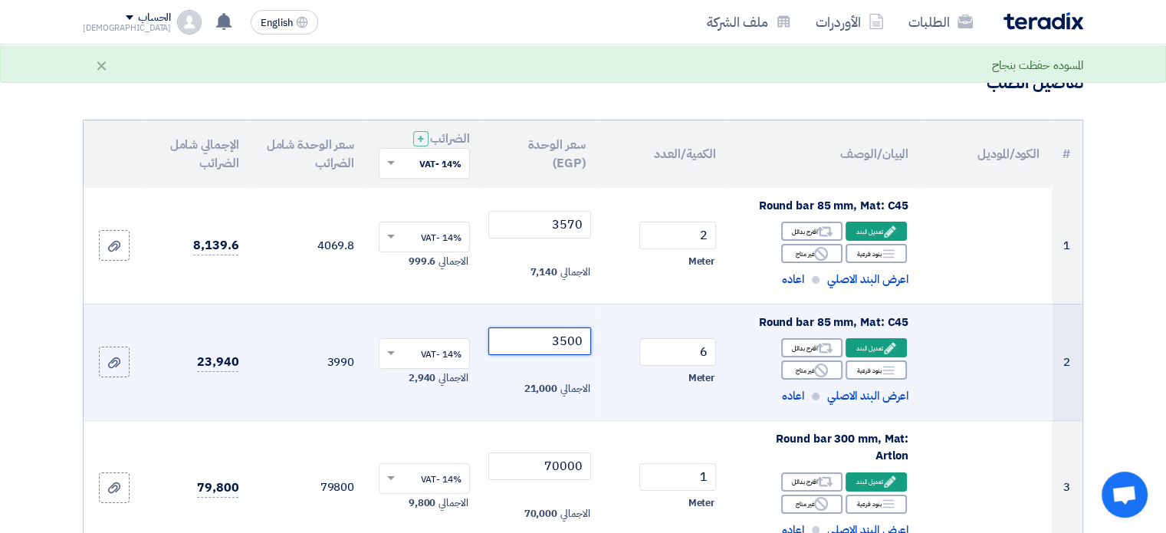
click at [568, 346] on input "3500" at bounding box center [541, 341] width 104 height 28
click at [574, 340] on input "3500" at bounding box center [541, 341] width 104 height 28
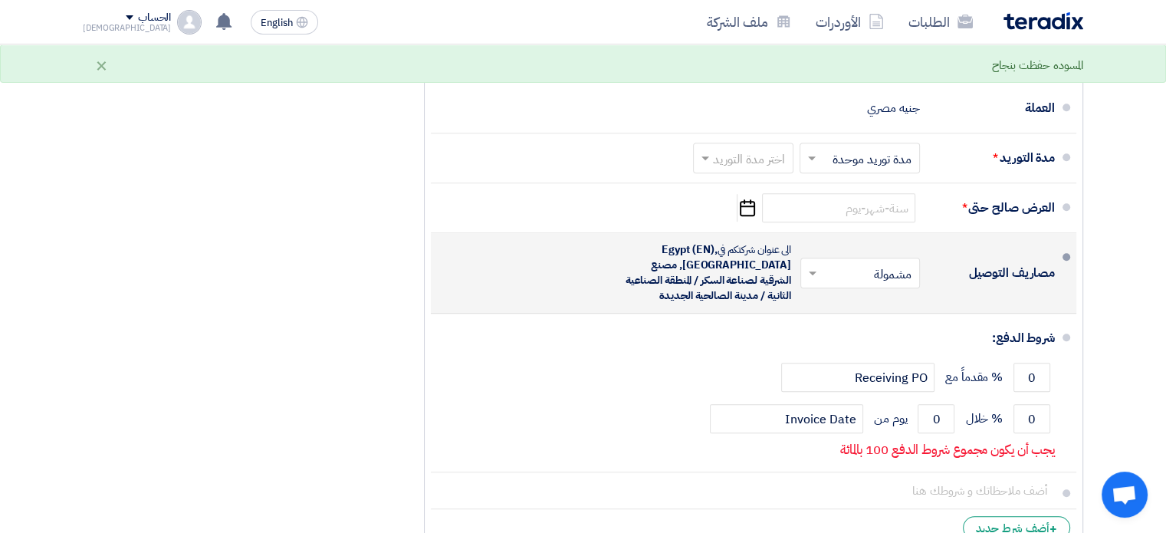
scroll to position [1022, 0]
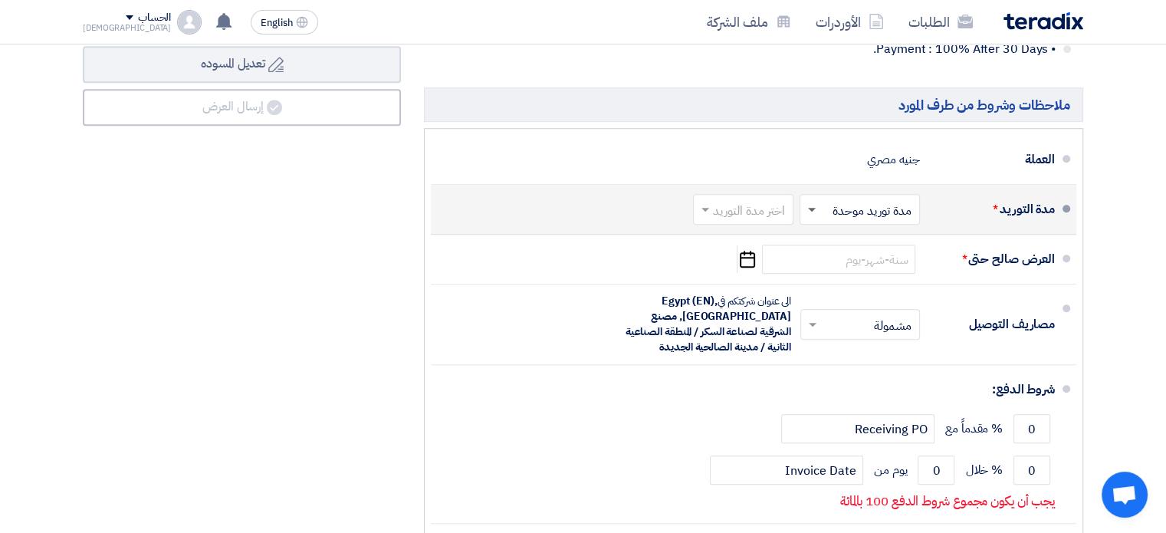
type input "3570"
click at [812, 208] on span at bounding box center [812, 210] width 8 height 4
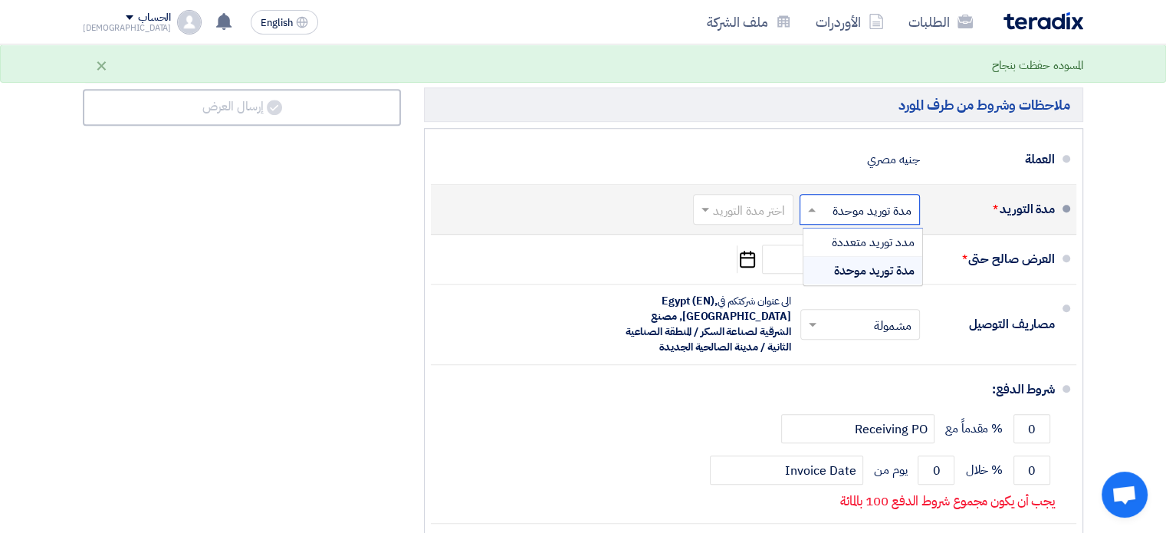
click at [839, 262] on span "مدة توريد موحدة" at bounding box center [874, 271] width 81 height 18
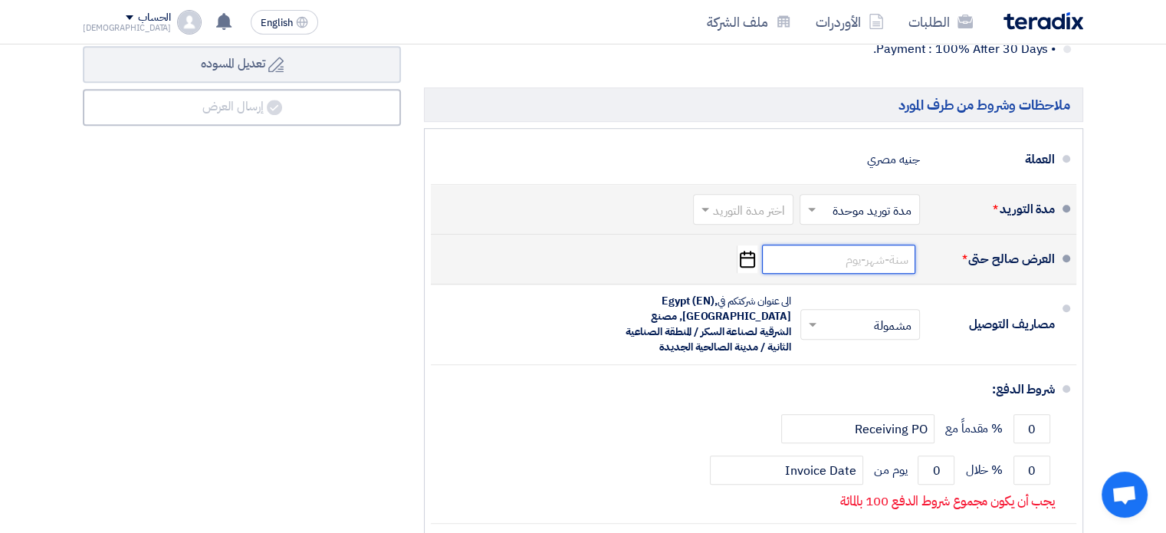
click at [785, 245] on input at bounding box center [838, 259] width 153 height 29
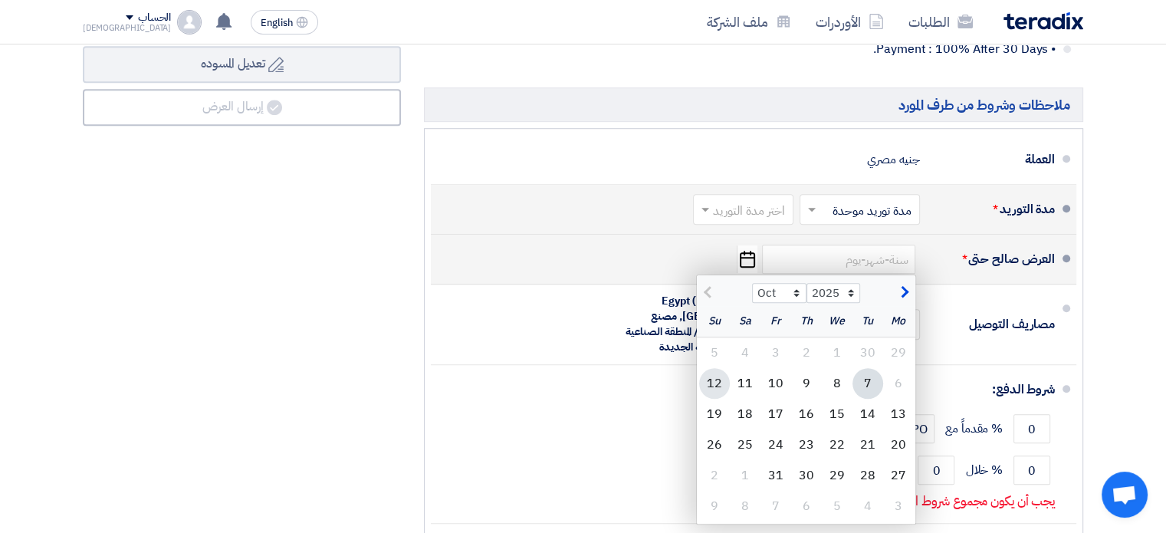
click at [710, 368] on div "12" at bounding box center [714, 383] width 31 height 31
type input "[DATE]"
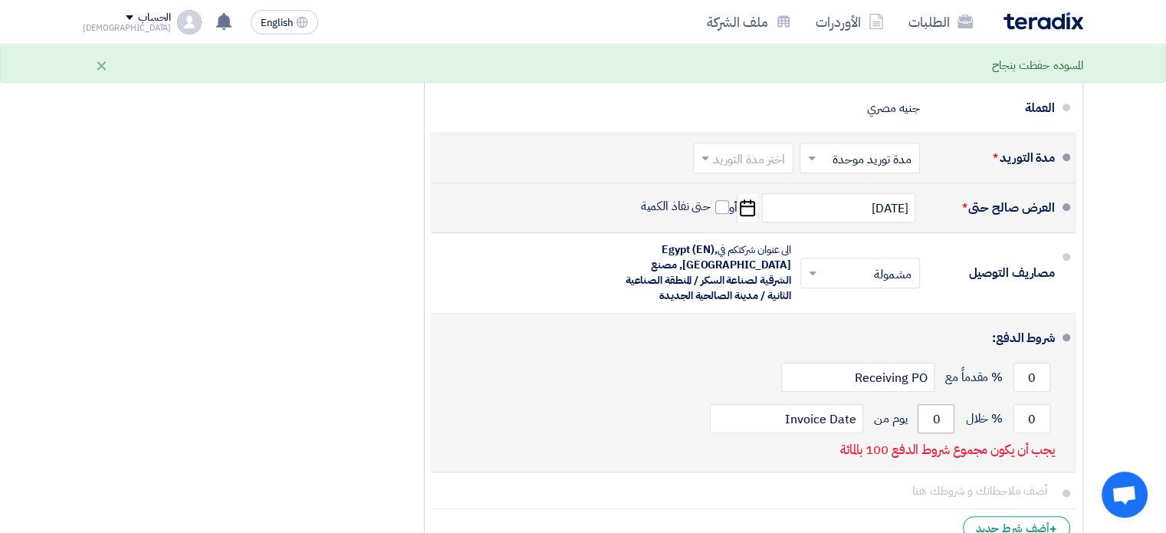
scroll to position [1124, 0]
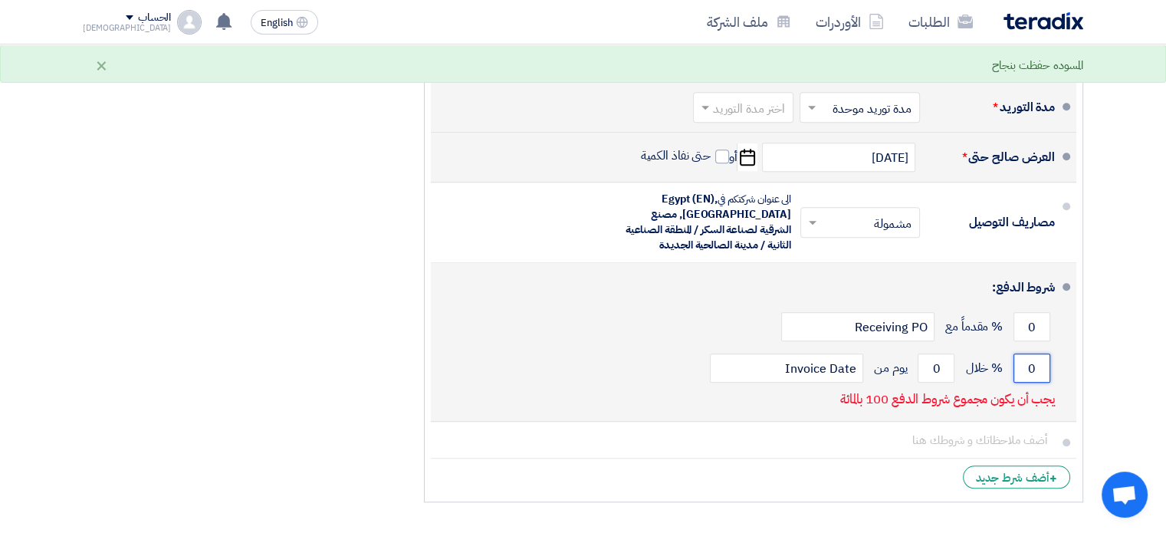
click at [1031, 354] on input "0" at bounding box center [1032, 368] width 37 height 29
drag, startPoint x: 1031, startPoint y: 352, endPoint x: 1041, endPoint y: 346, distance: 11.7
click at [1041, 354] on input "0" at bounding box center [1032, 368] width 37 height 29
type input "100"
drag, startPoint x: 927, startPoint y: 352, endPoint x: 944, endPoint y: 352, distance: 16.9
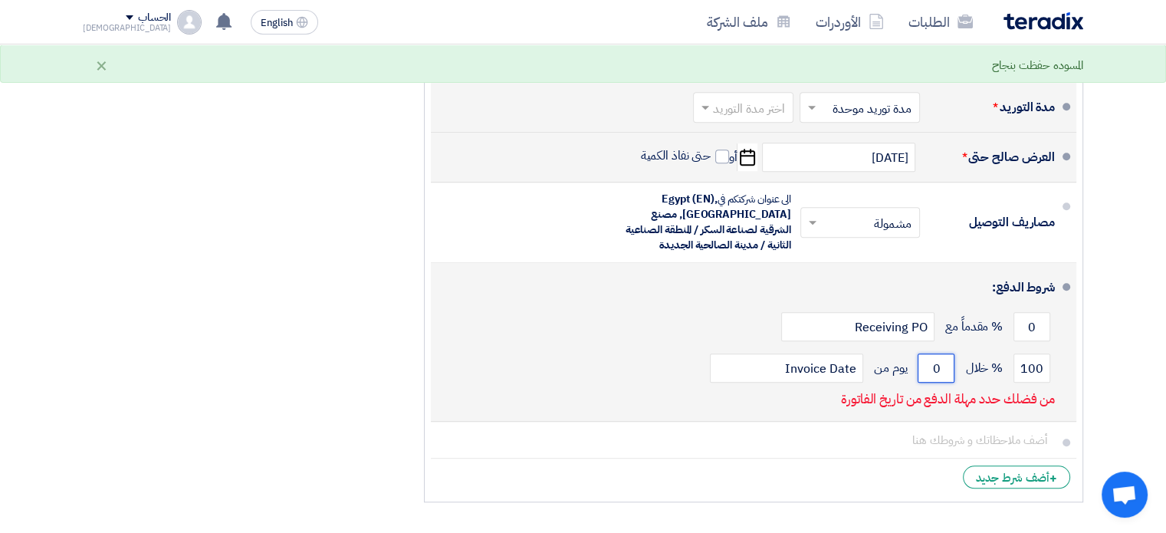
click at [944, 354] on input "0" at bounding box center [936, 368] width 37 height 29
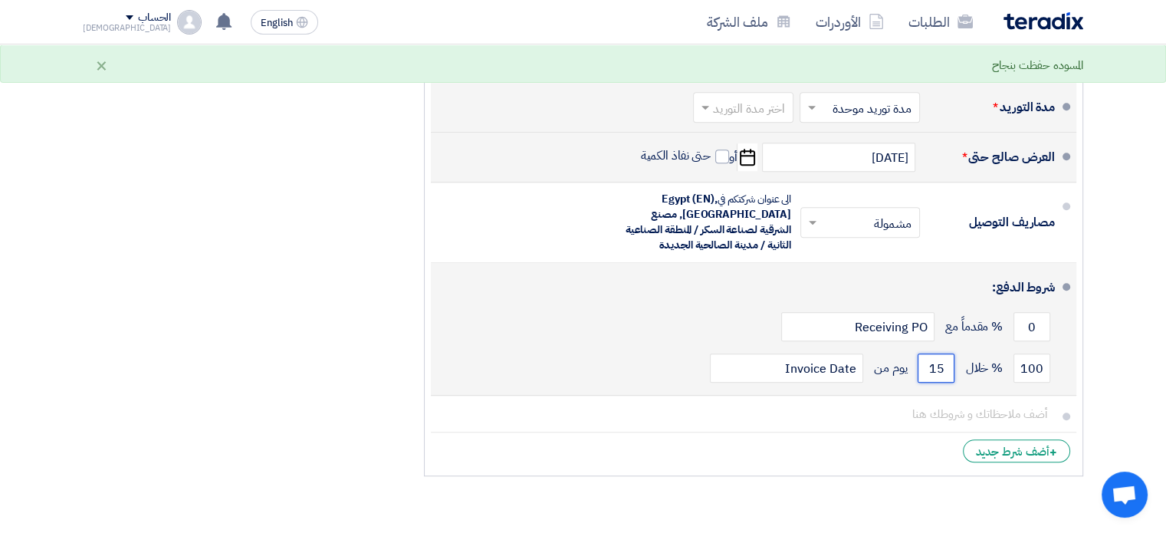
type input "15"
click at [458, 311] on div "0 % مقدماً مع Receiving PO" at bounding box center [749, 326] width 612 height 41
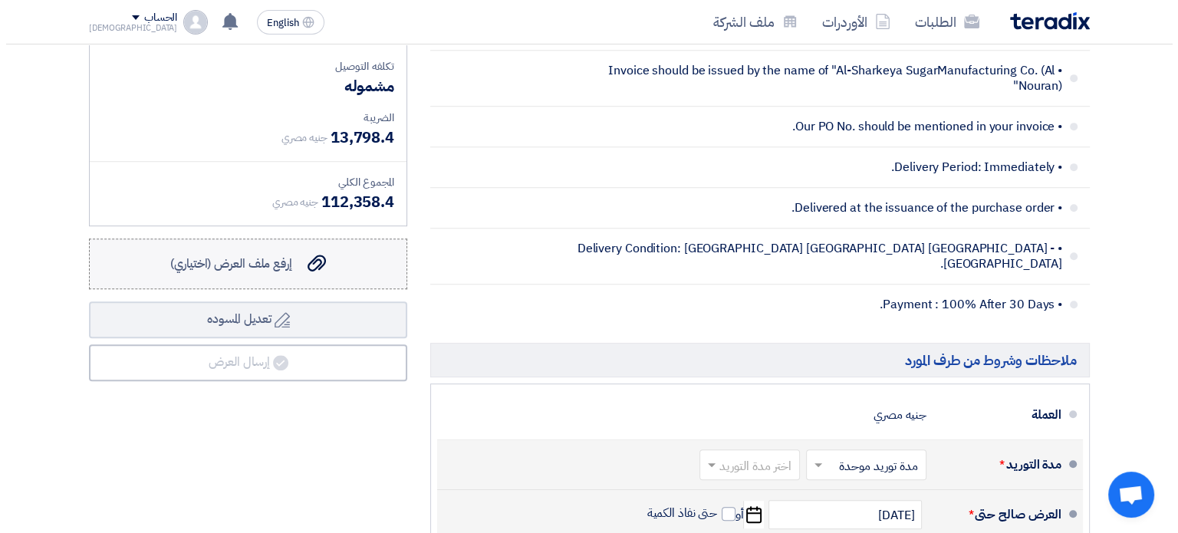
scroll to position [716, 0]
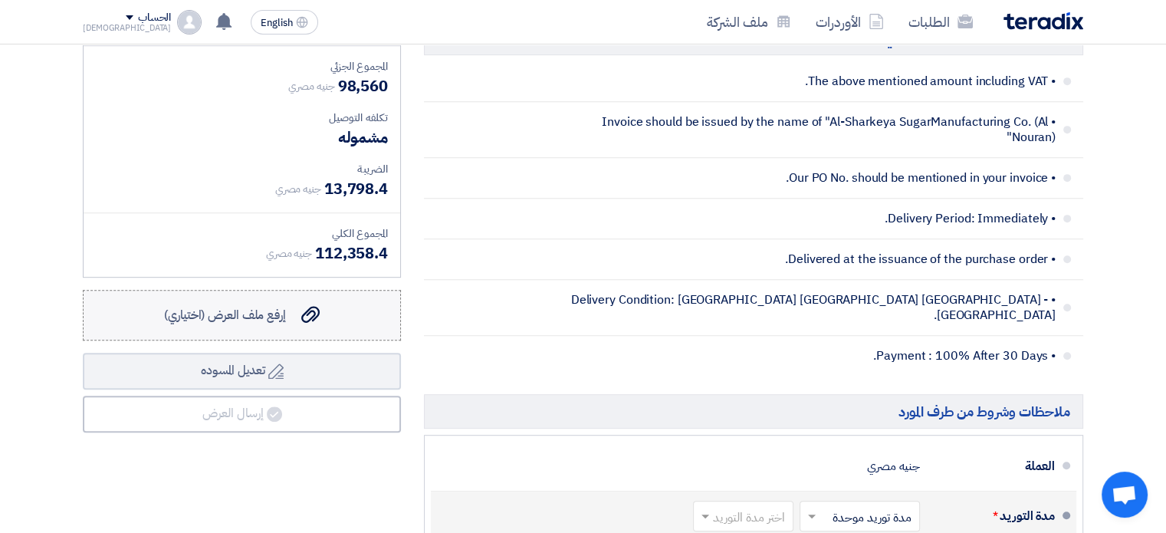
click at [257, 316] on span "إرفع ملف العرض (اختياري)" at bounding box center [225, 315] width 122 height 18
click at [0, 0] on input "إرفع ملف العرض (اختياري) إرفع ملف العرض (اختياري)" at bounding box center [0, 0] width 0 height 0
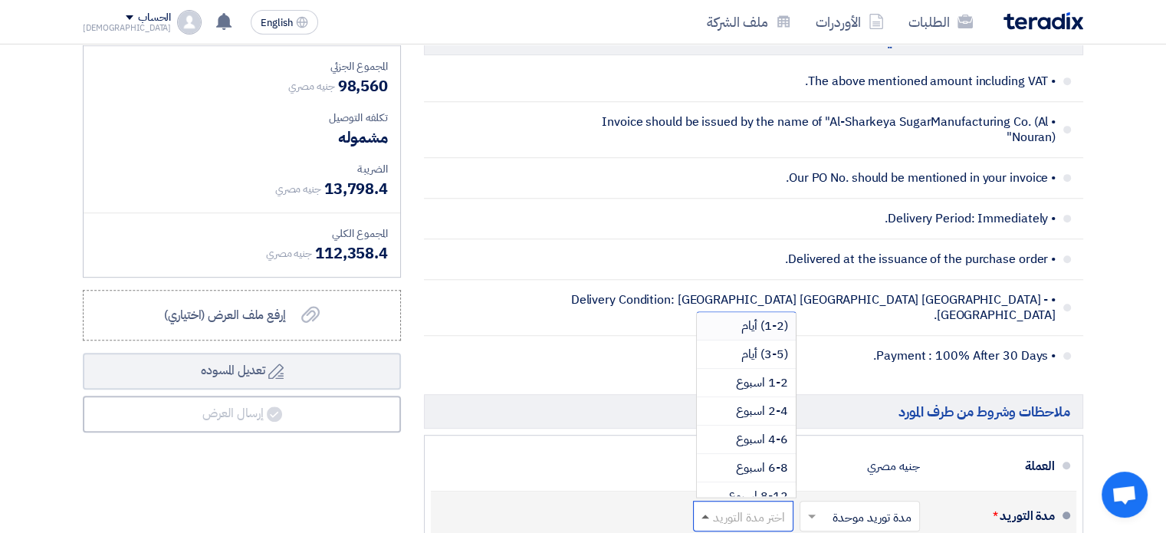
click at [708, 515] on span at bounding box center [706, 517] width 8 height 4
click at [754, 373] on span "1-2 اسبوع" at bounding box center [762, 382] width 52 height 18
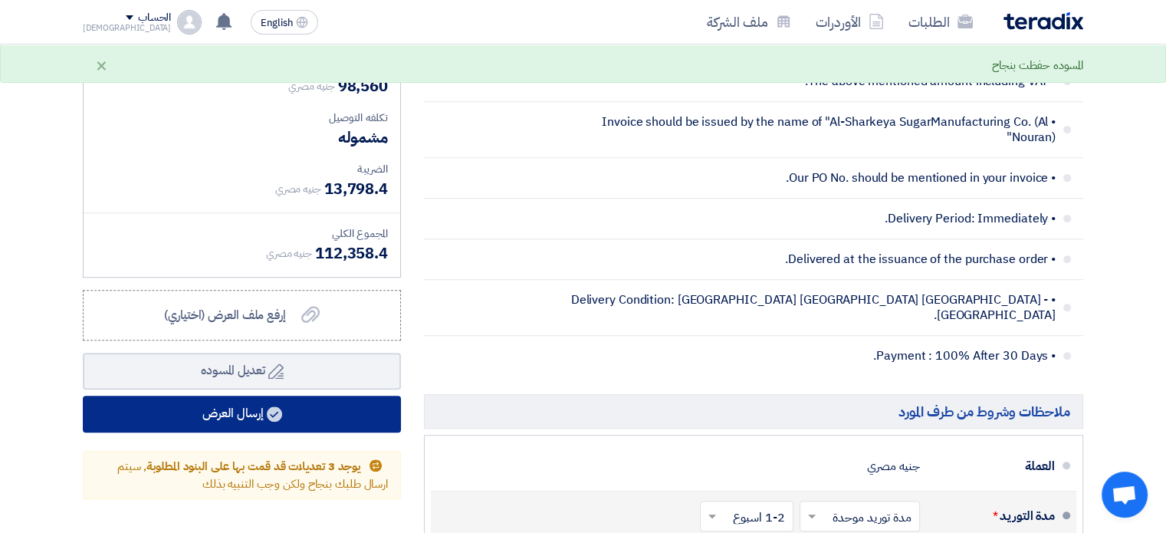
click at [258, 413] on button "إرسال العرض" at bounding box center [242, 414] width 318 height 37
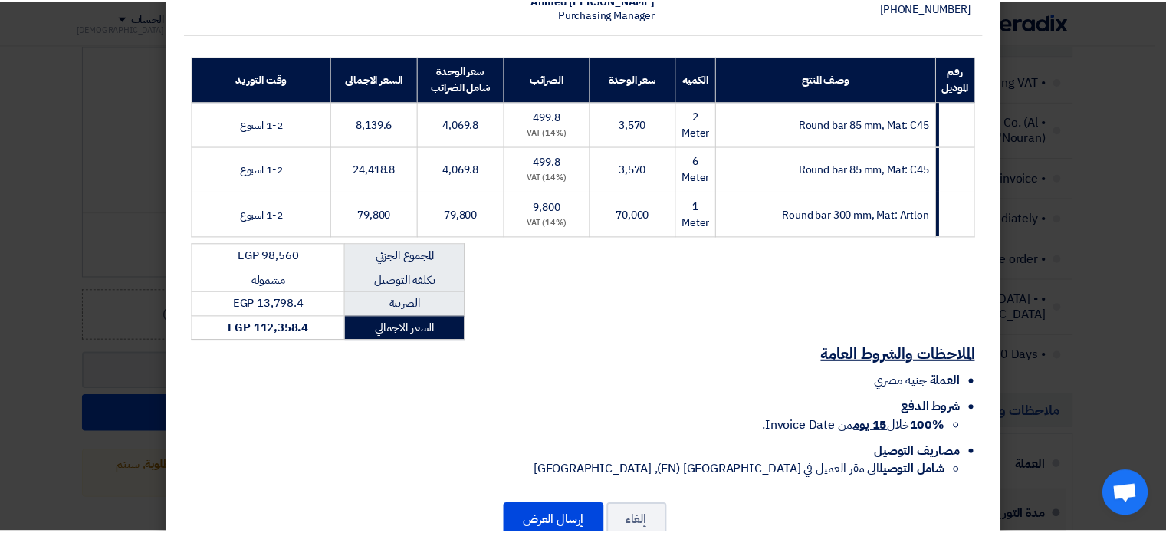
scroll to position [246, 0]
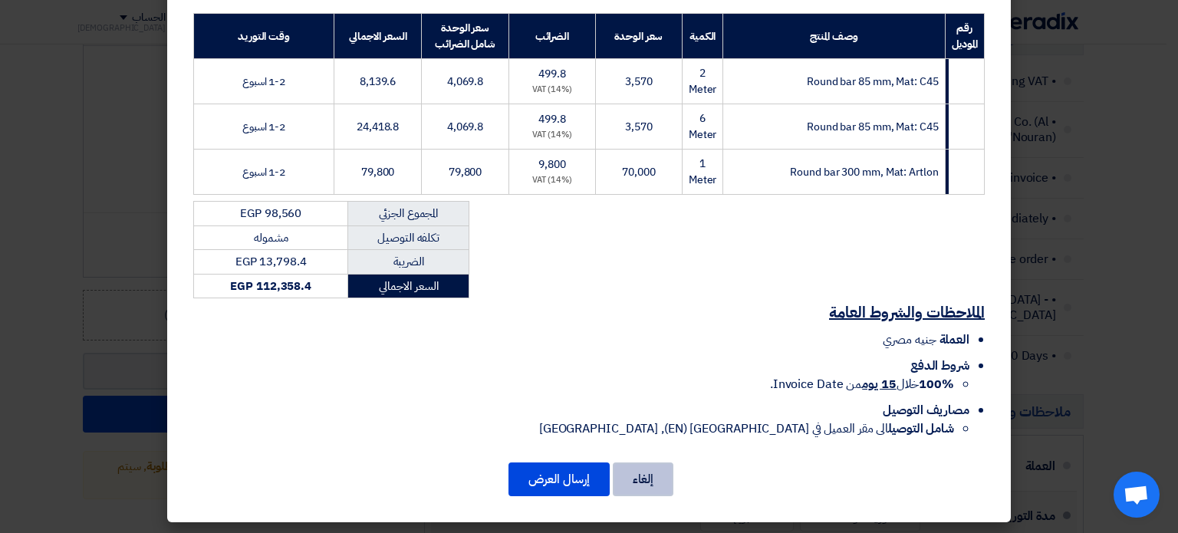
click at [644, 479] on button "إلغاء" at bounding box center [643, 479] width 61 height 34
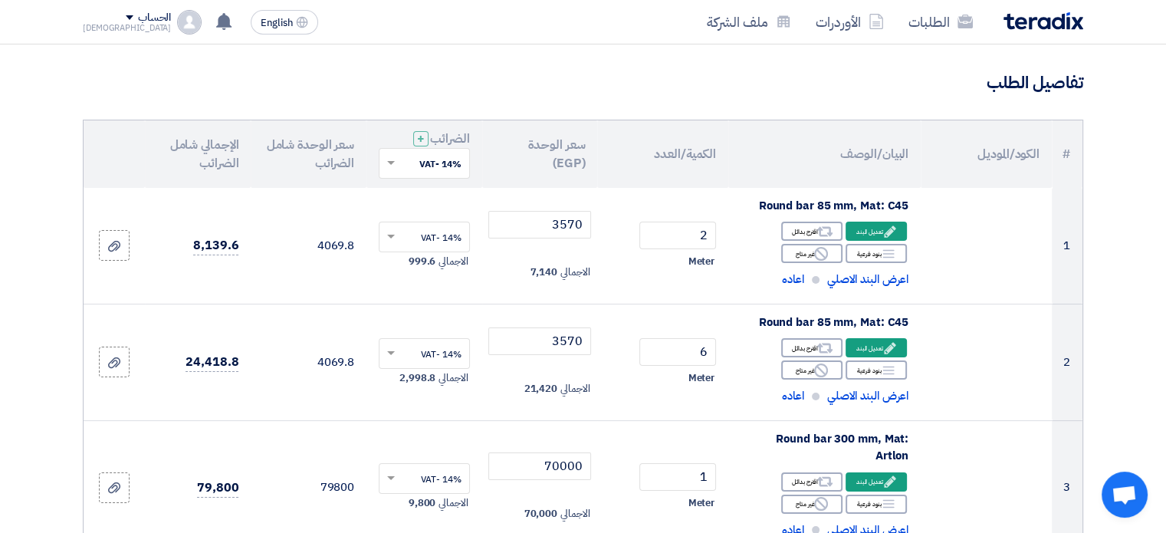
scroll to position [51, 0]
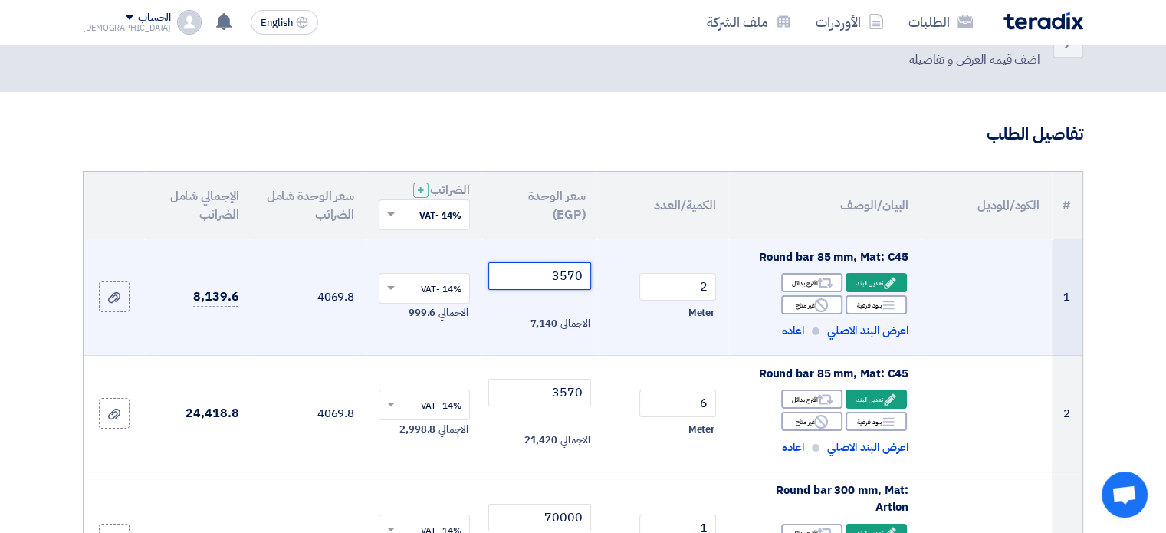
click at [567, 275] on input "3570" at bounding box center [541, 276] width 104 height 28
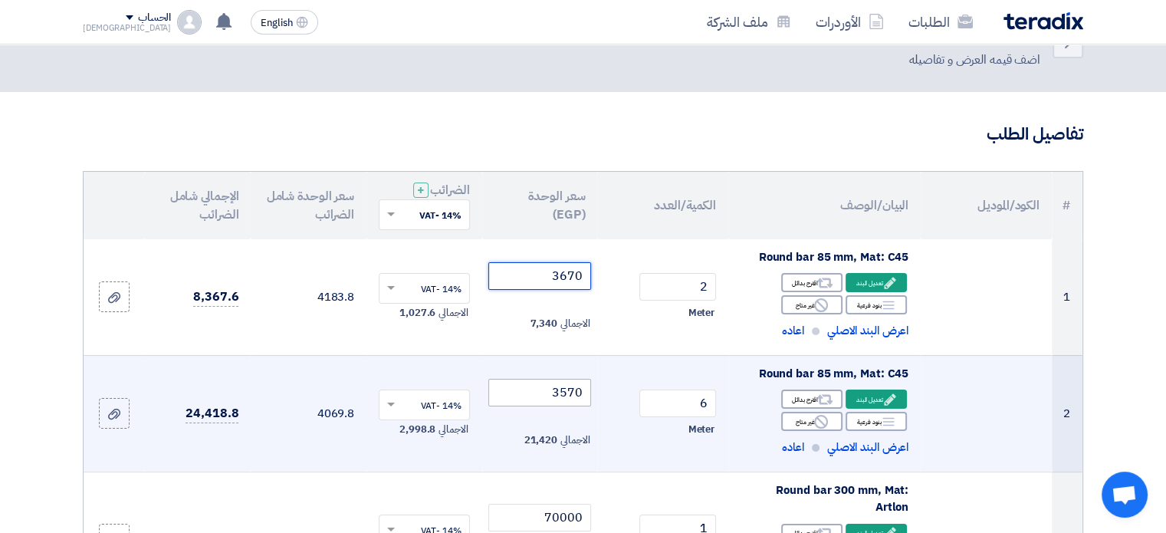
type input "3670"
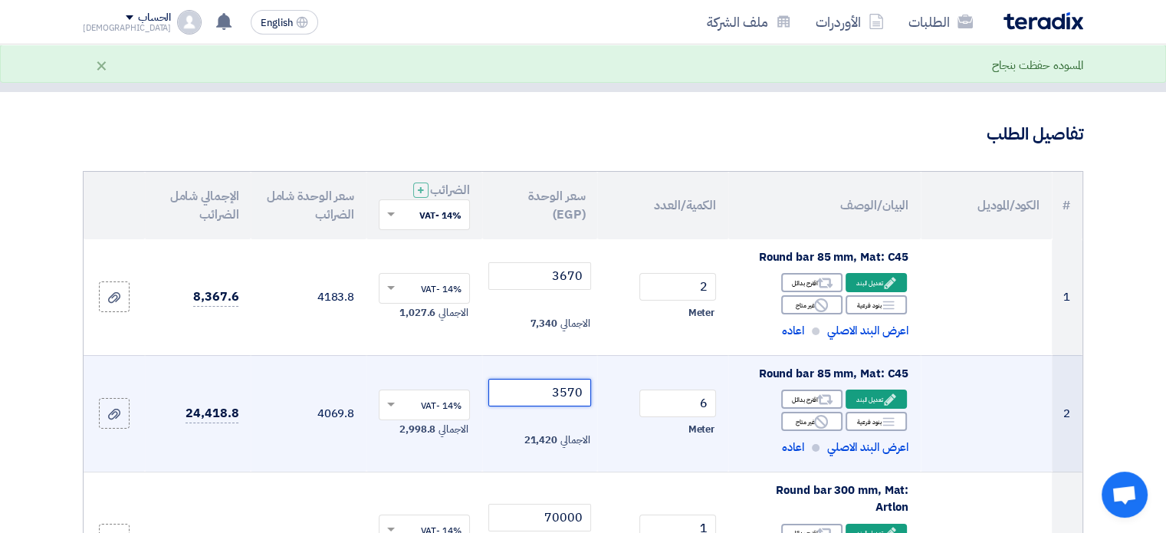
click at [566, 392] on input "3570" at bounding box center [541, 393] width 104 height 28
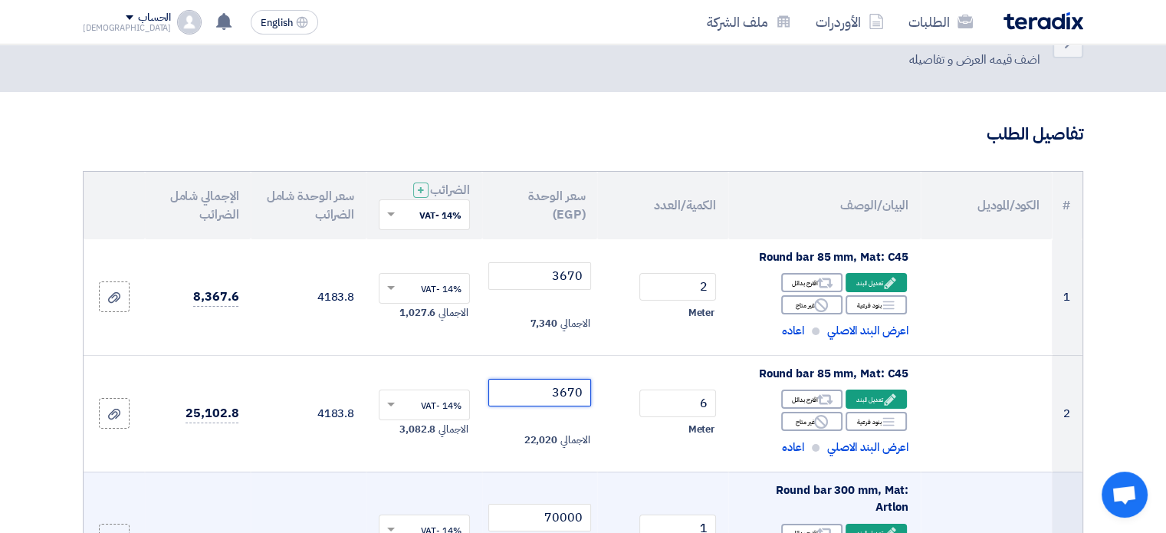
type input "3670"
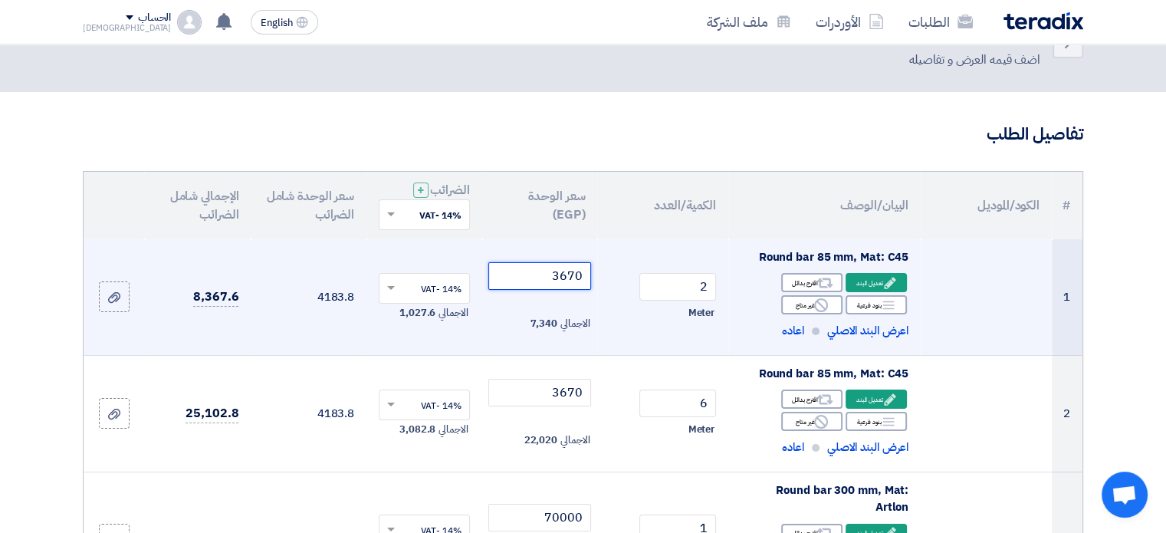
drag, startPoint x: 566, startPoint y: 275, endPoint x: 583, endPoint y: 271, distance: 17.3
click at [583, 271] on input "3670" at bounding box center [541, 276] width 104 height 28
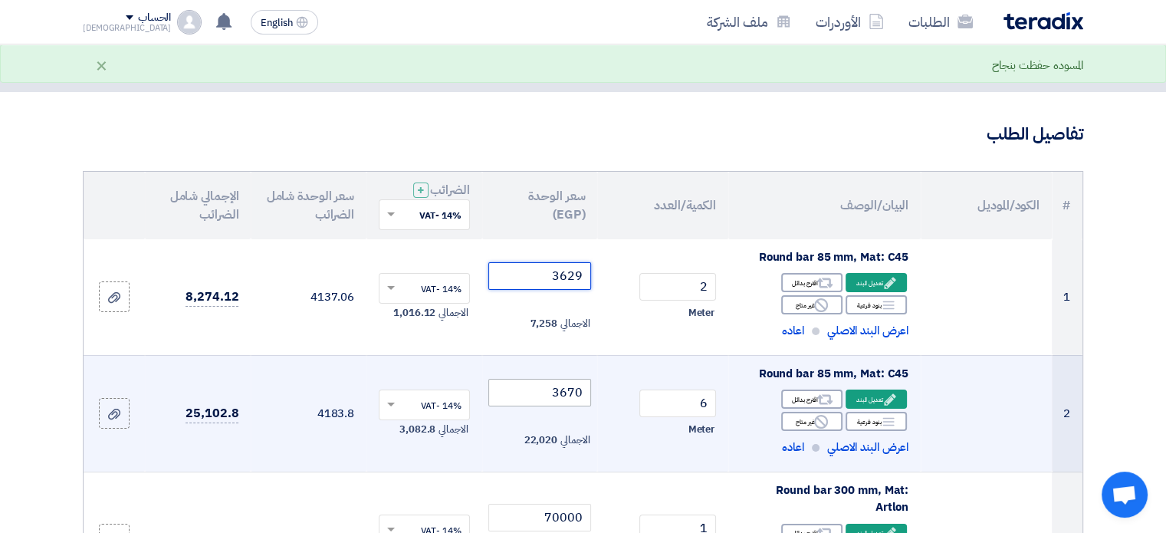
type input "3629"
drag, startPoint x: 569, startPoint y: 389, endPoint x: 581, endPoint y: 384, distance: 12.4
click at [581, 384] on input "3670" at bounding box center [541, 393] width 104 height 28
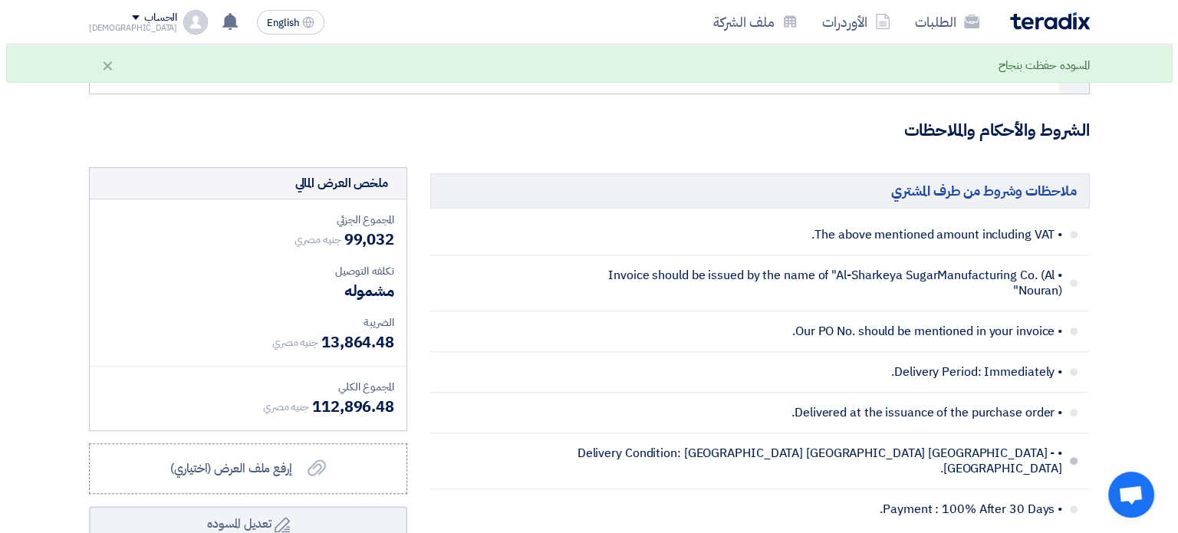
scroll to position [818, 0]
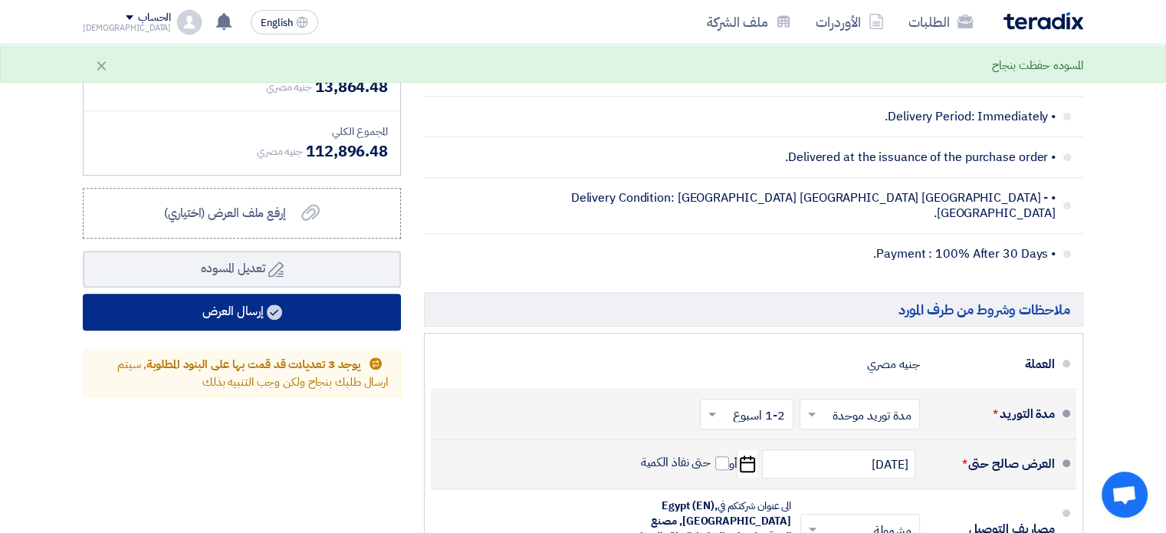
type input "3629"
click at [240, 306] on button "إرسال العرض" at bounding box center [242, 312] width 318 height 37
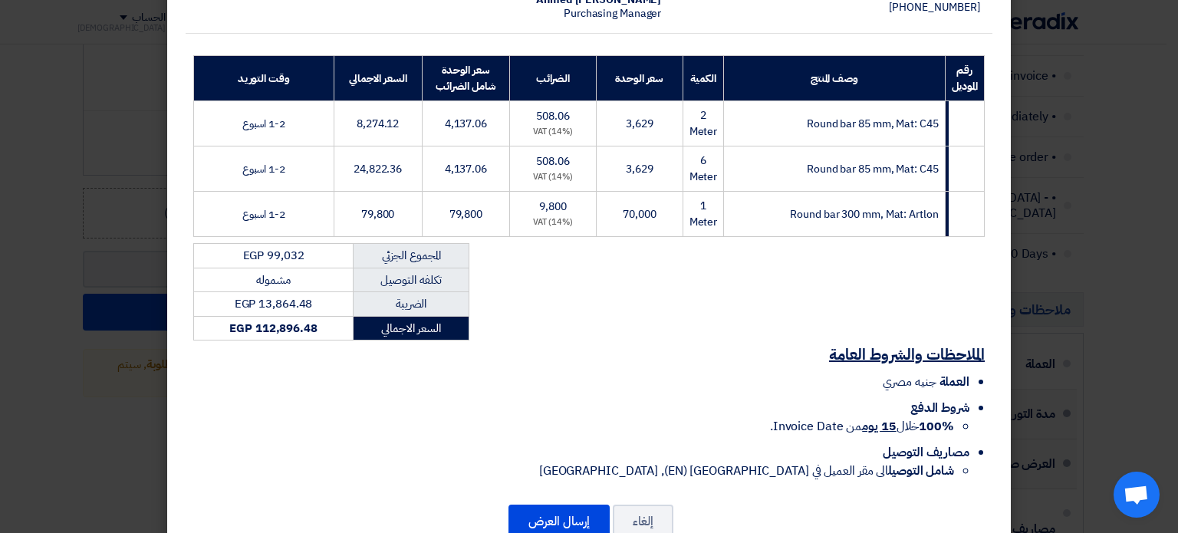
scroll to position [246, 0]
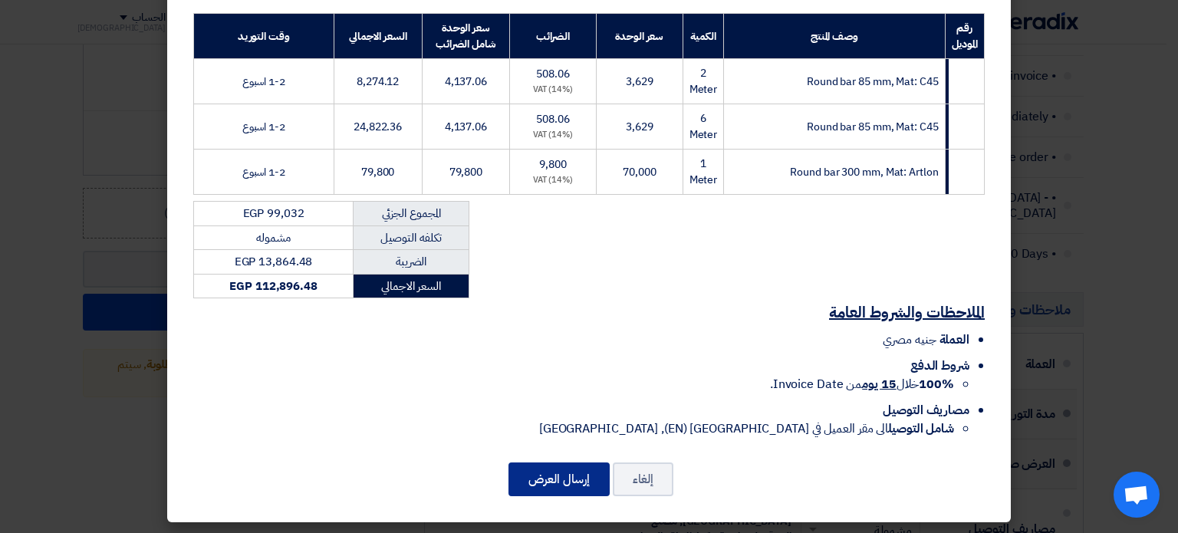
click at [549, 477] on button "إرسال العرض" at bounding box center [558, 479] width 101 height 34
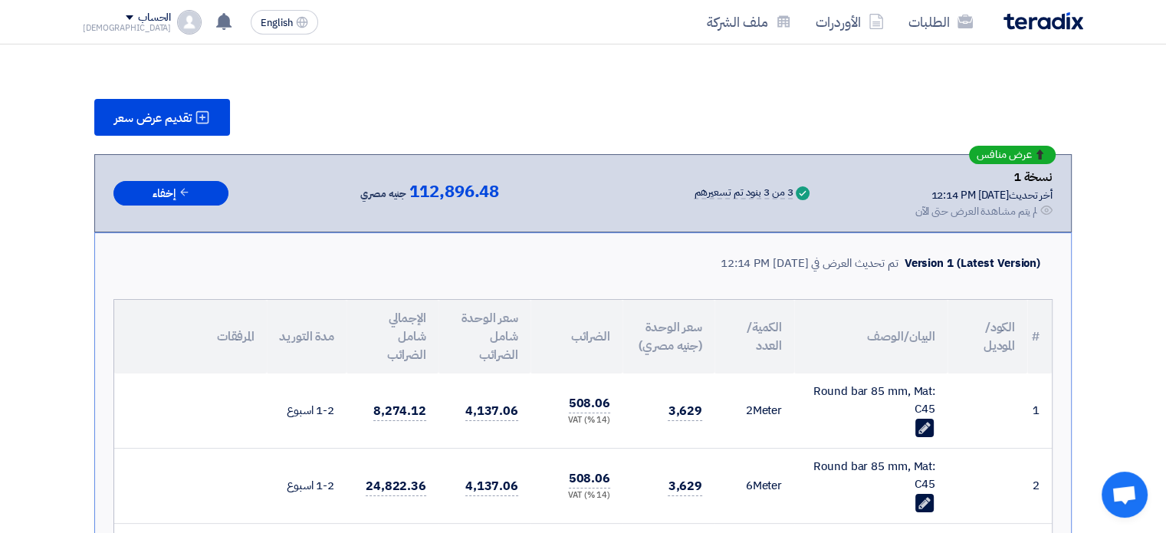
scroll to position [995, 0]
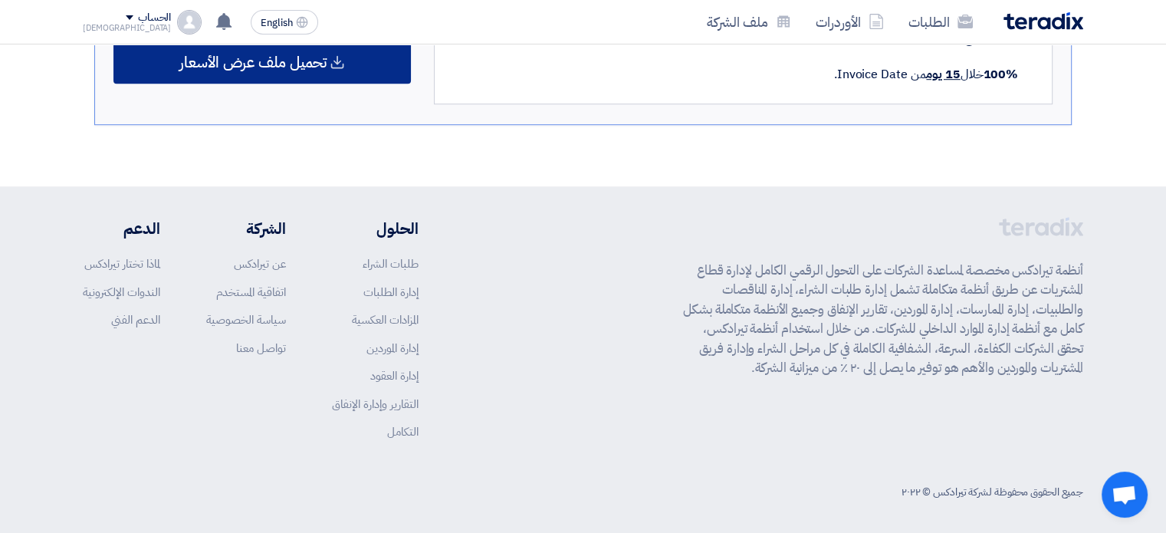
click at [271, 61] on span "تحميل ملف عرض الأسعار" at bounding box center [252, 62] width 147 height 14
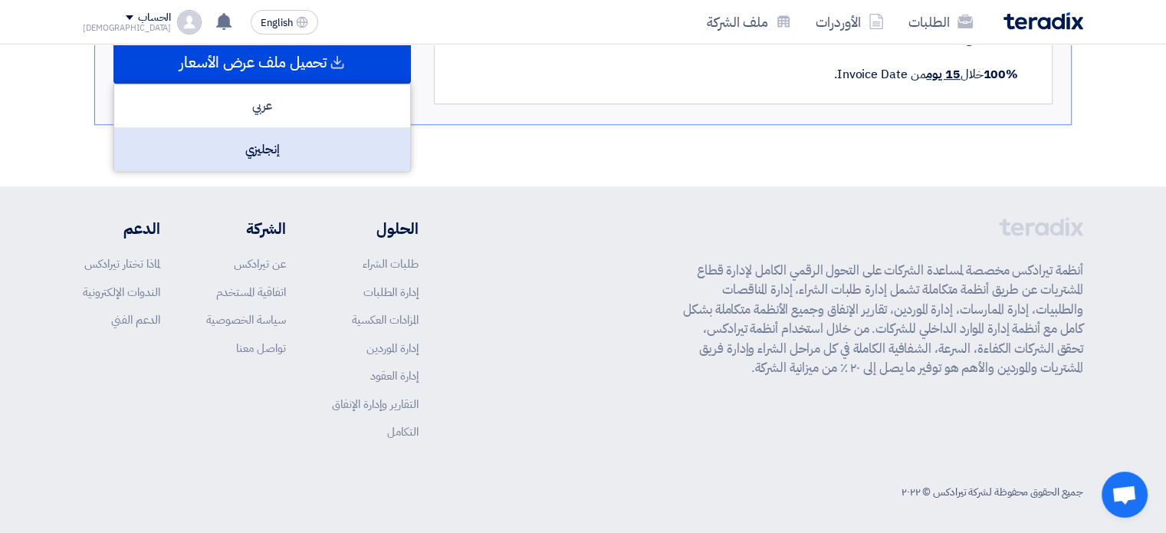
click at [272, 143] on div "إنجليزي" at bounding box center [262, 149] width 296 height 43
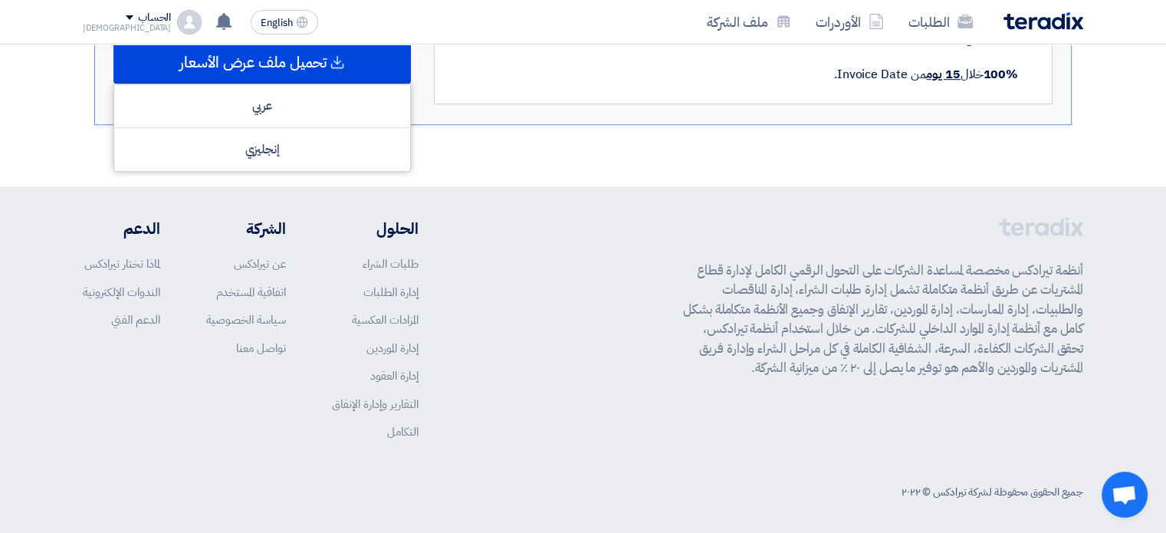
click at [581, 222] on div "أنظمة تيرادكس مخصصة لمساعدة الشركات على التحول الرقمي الكامل لإدارة قطاع المشتر…" at bounding box center [583, 340] width 1001 height 247
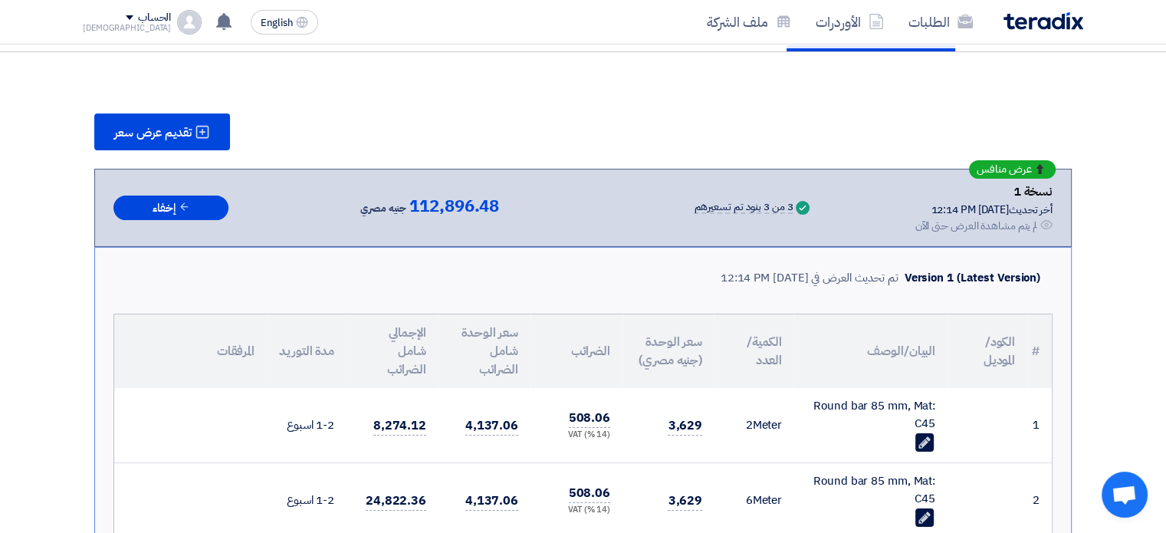
scroll to position [0, 0]
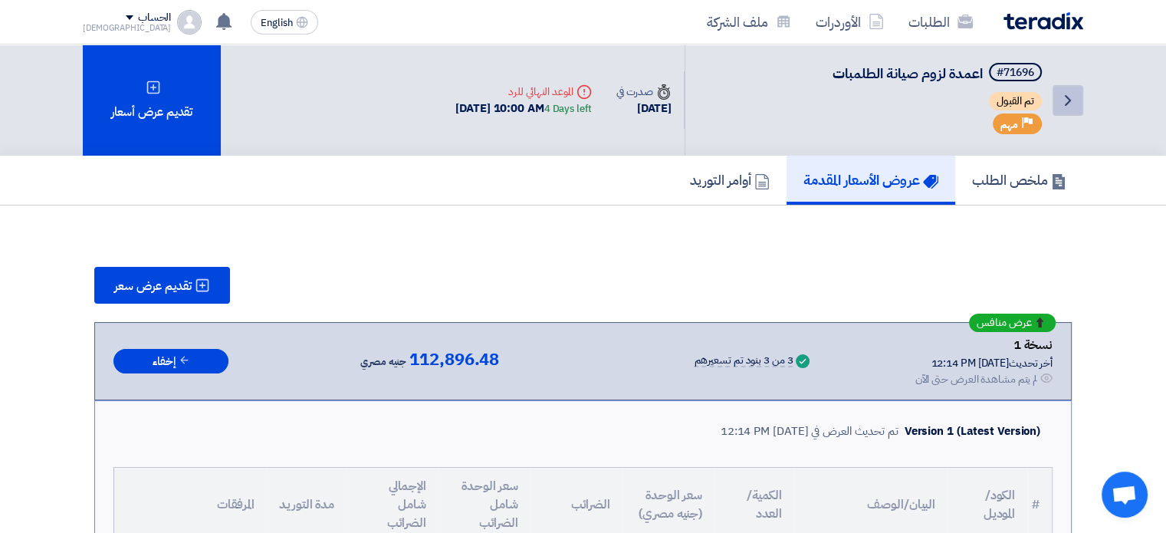
click at [1063, 98] on icon "Back" at bounding box center [1068, 100] width 18 height 18
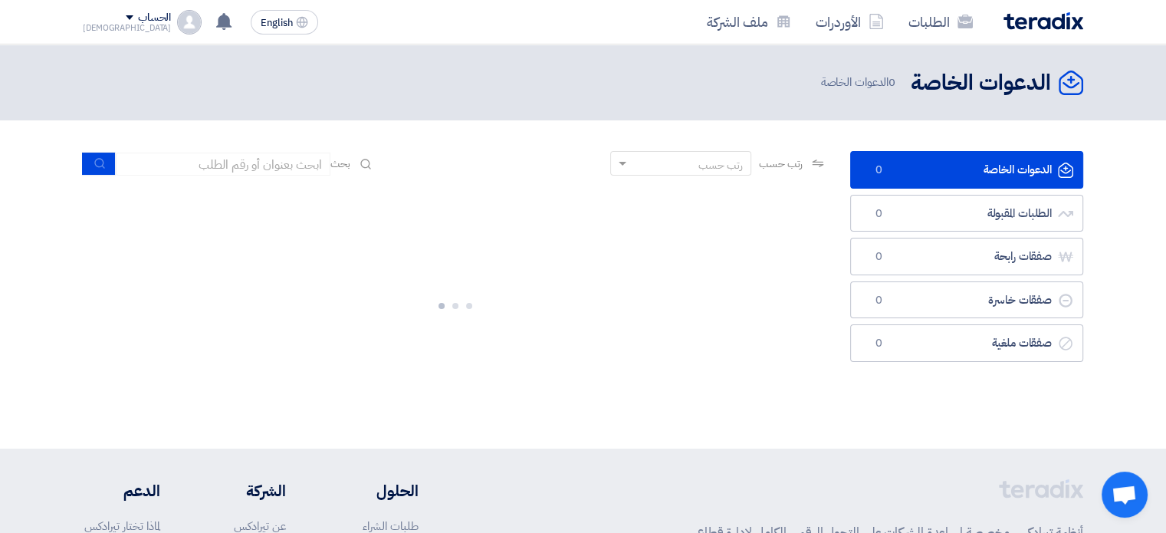
click at [943, 170] on link "الدعوات الخاصة الدعوات الخاصة 0" at bounding box center [966, 170] width 233 height 38
